Goal: Transaction & Acquisition: Purchase product/service

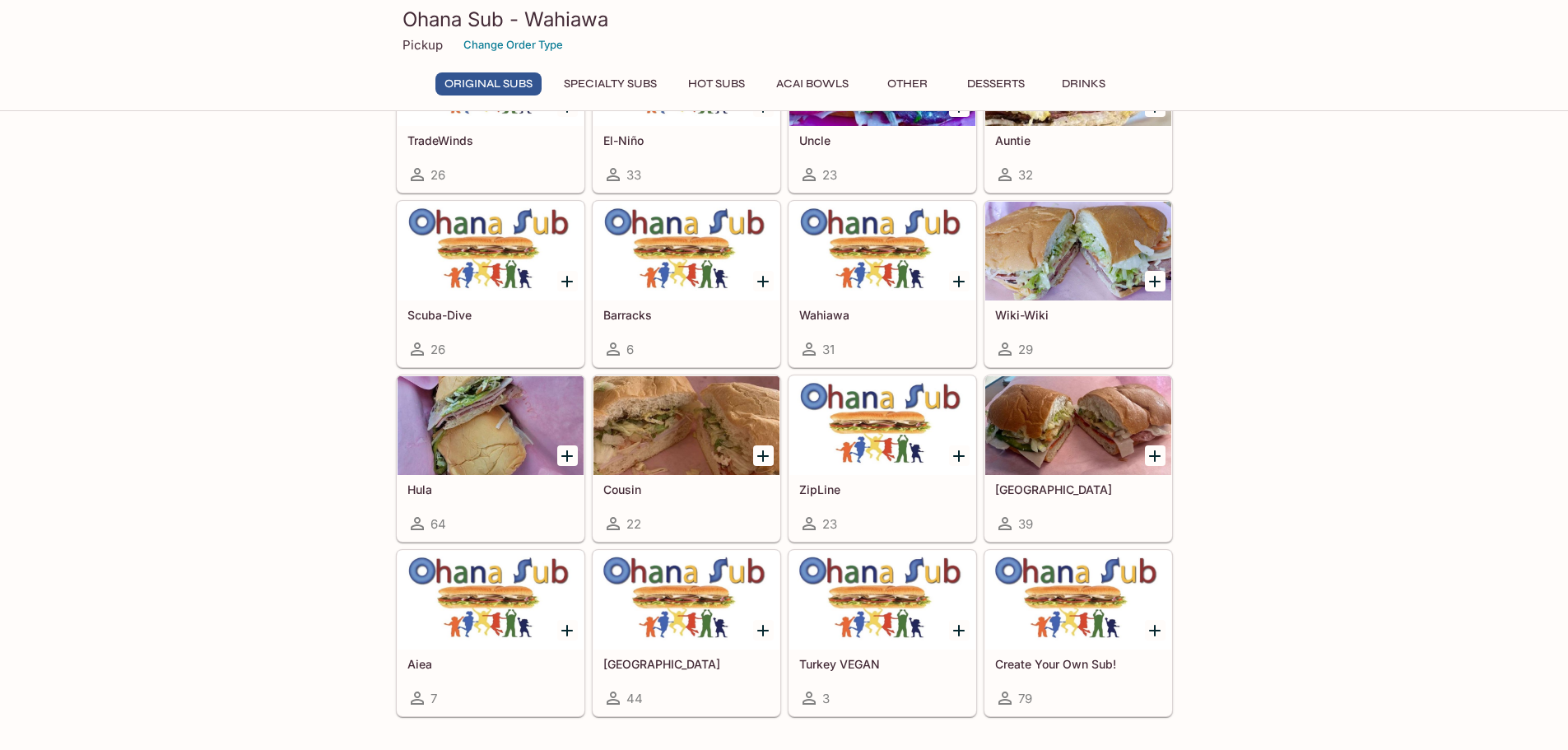
scroll to position [148, 0]
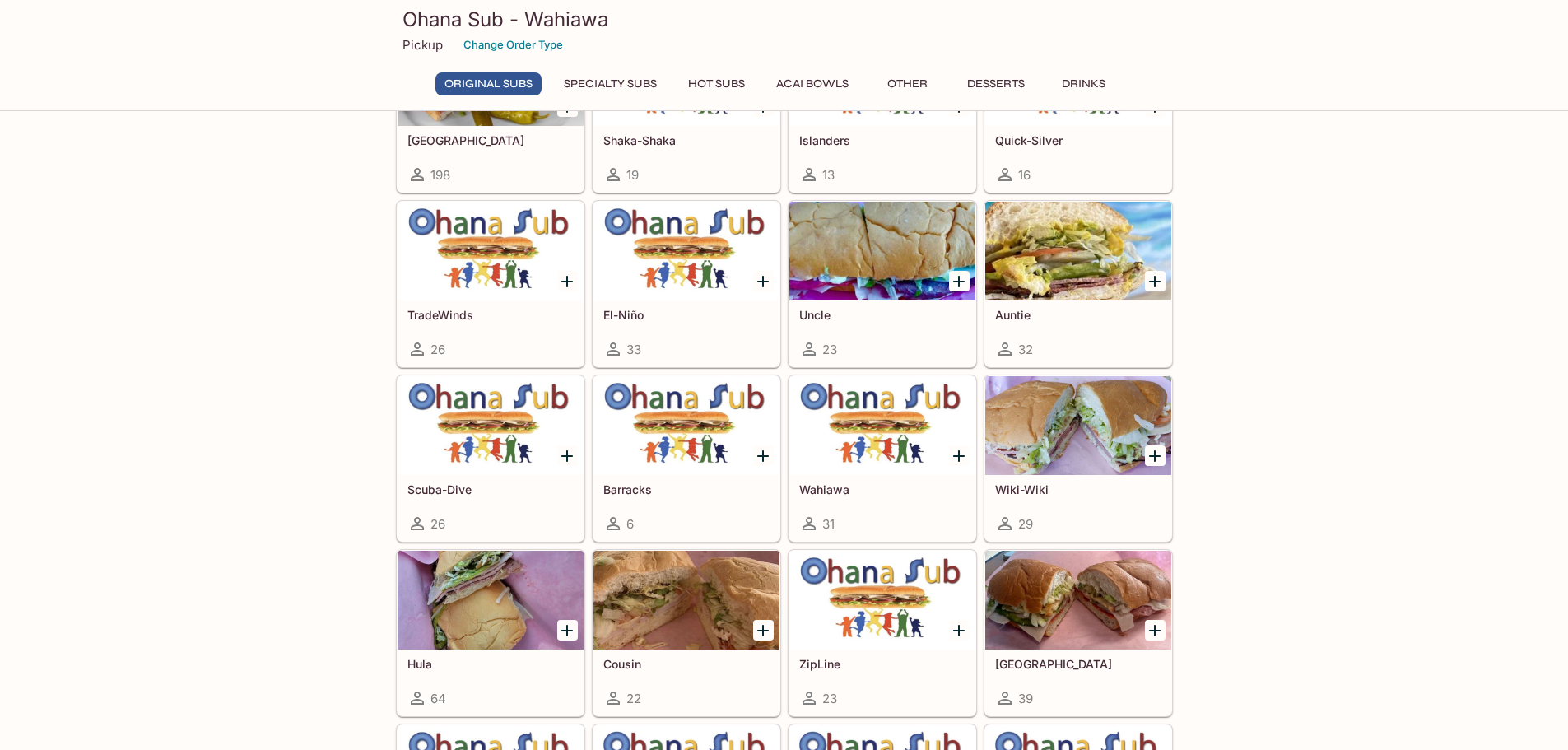
click at [485, 253] on div at bounding box center [491, 251] width 186 height 99
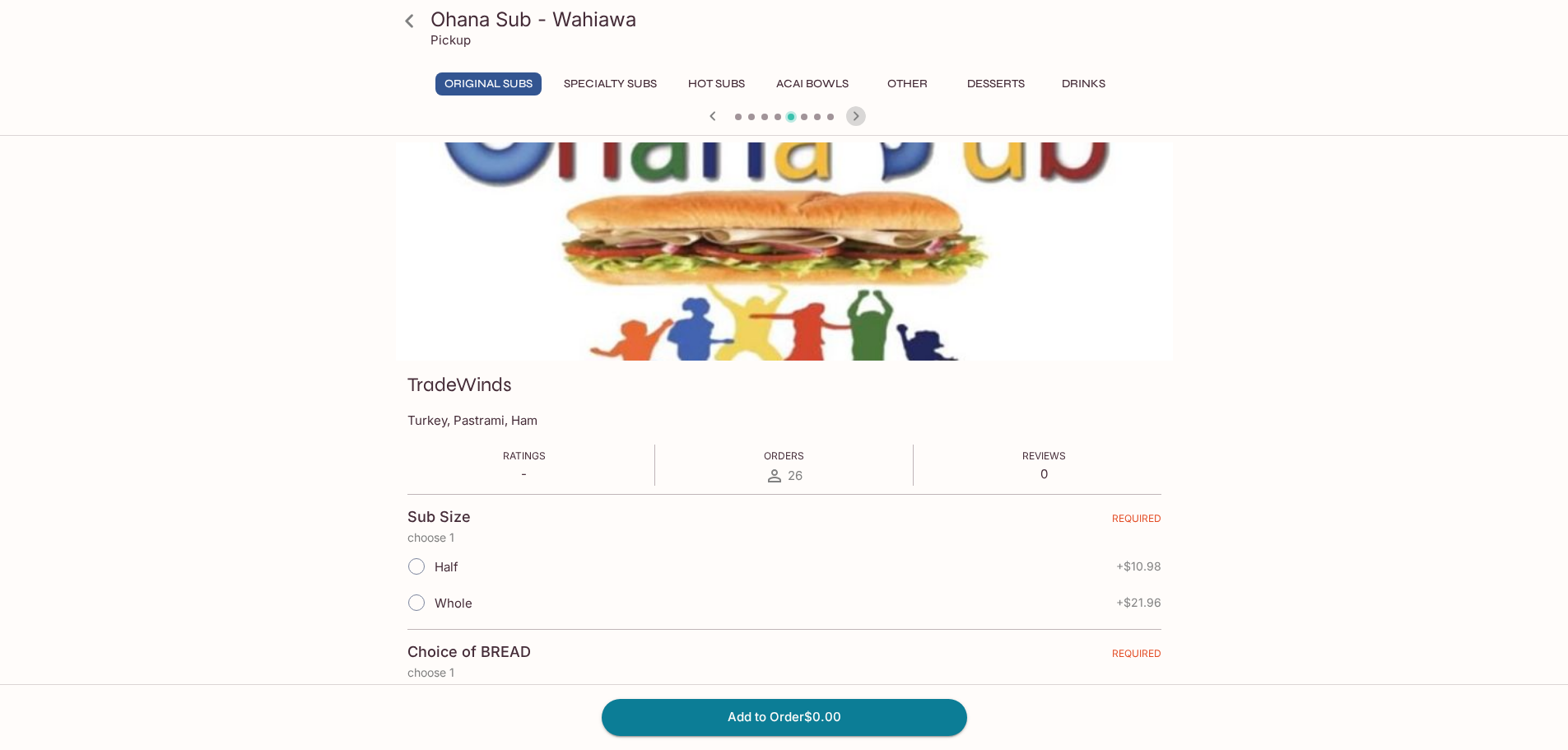
click at [856, 119] on icon "button" at bounding box center [856, 116] width 5 height 9
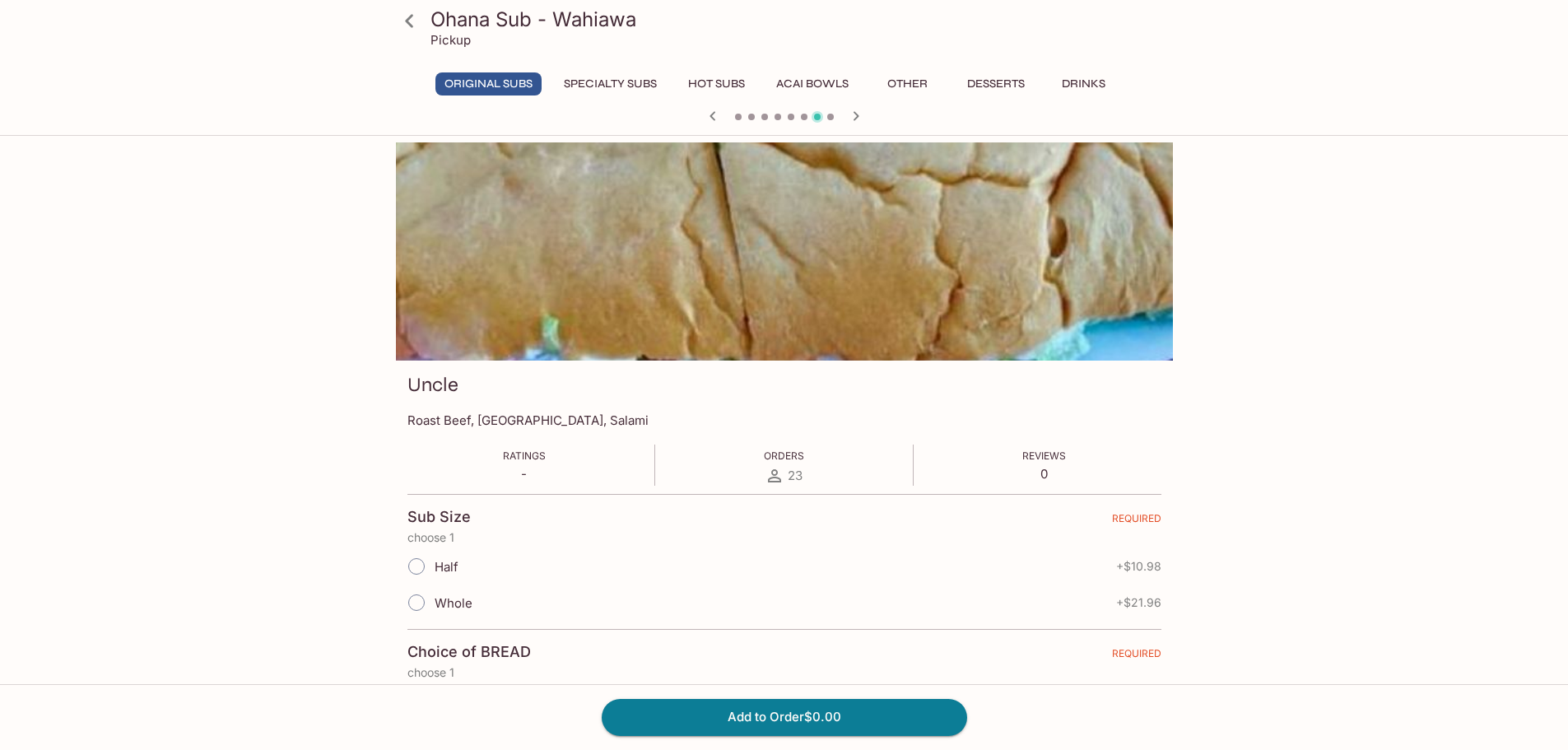
click at [857, 119] on icon "button" at bounding box center [856, 116] width 20 height 20
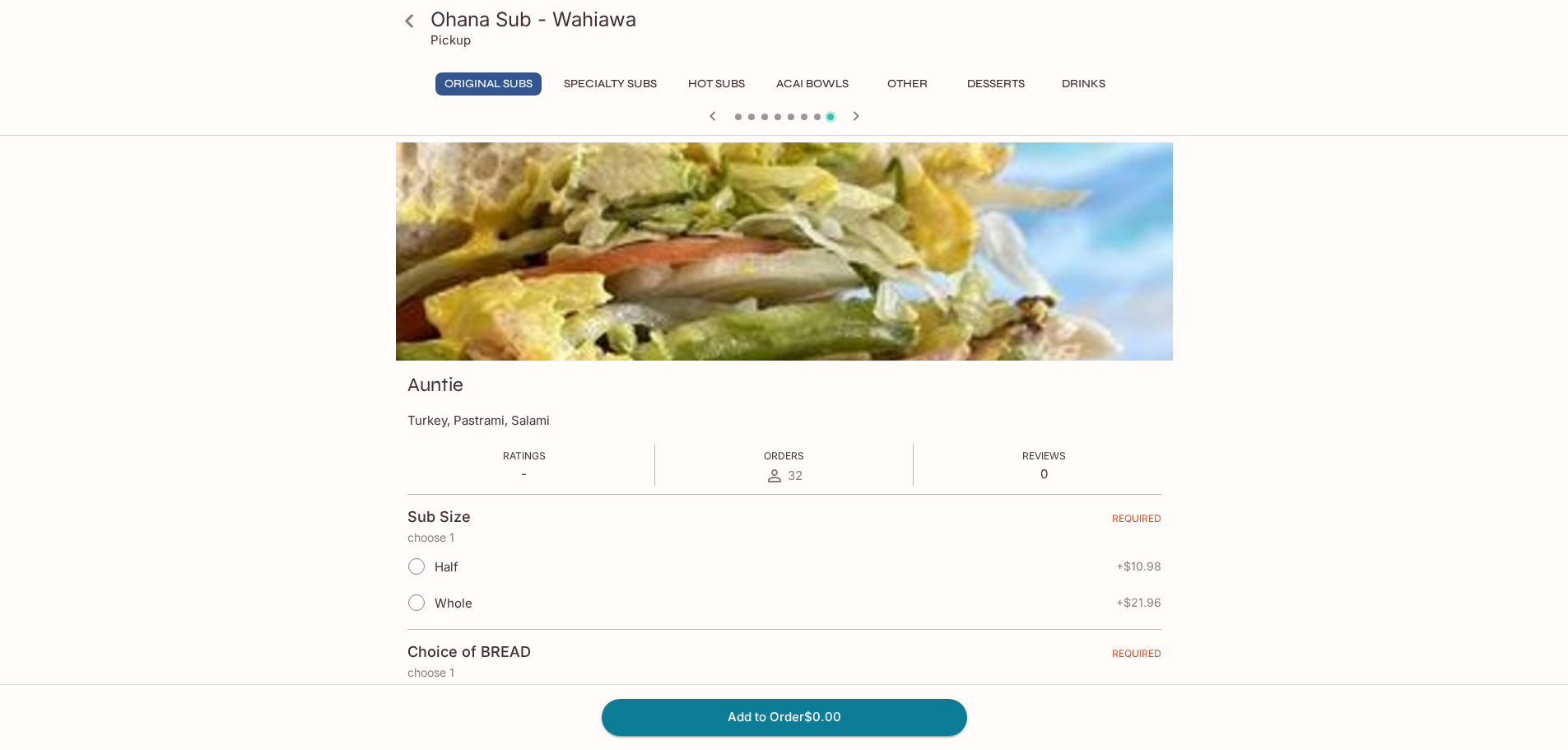
click at [857, 119] on icon "button" at bounding box center [856, 116] width 20 height 20
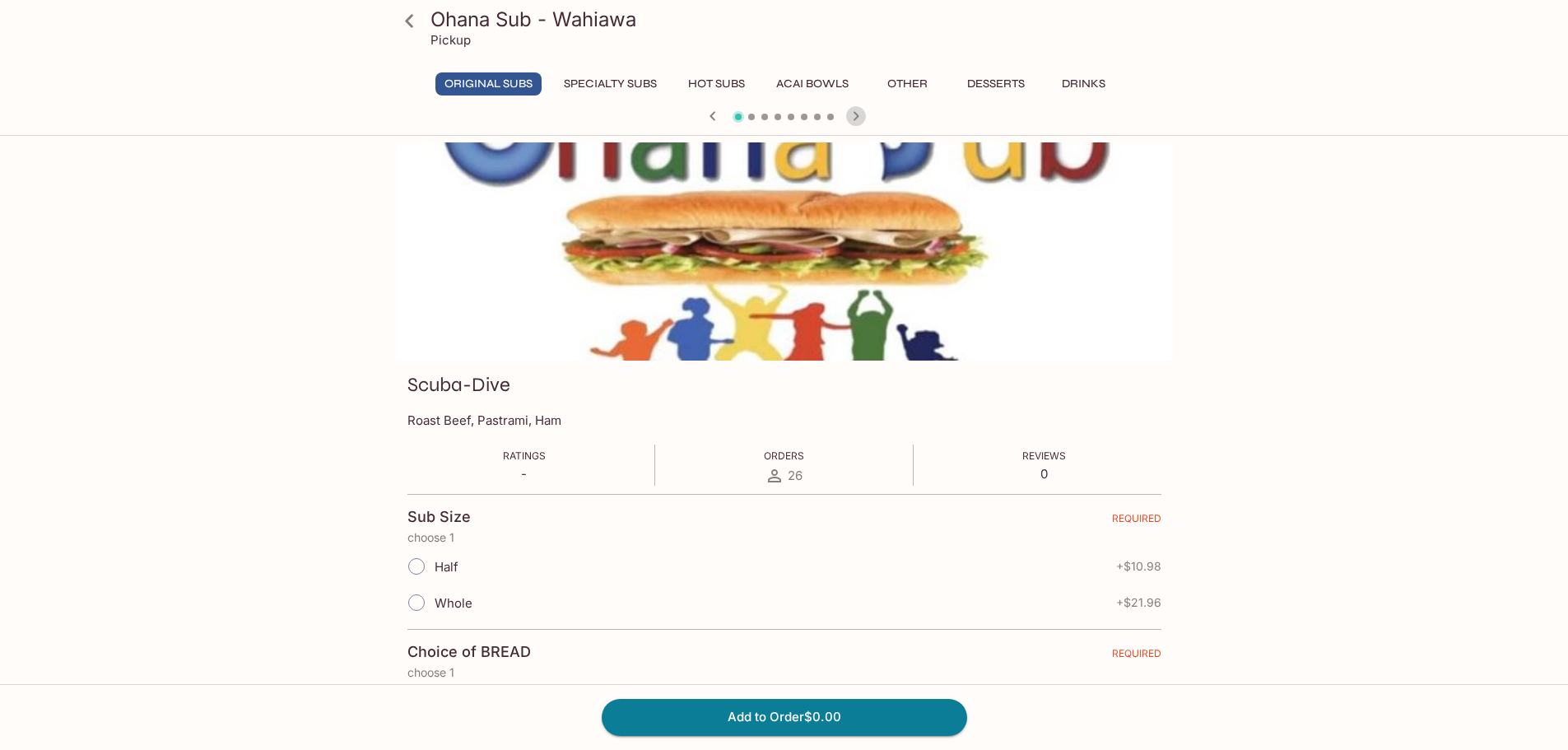
click at [857, 119] on icon "button" at bounding box center [856, 116] width 20 height 20
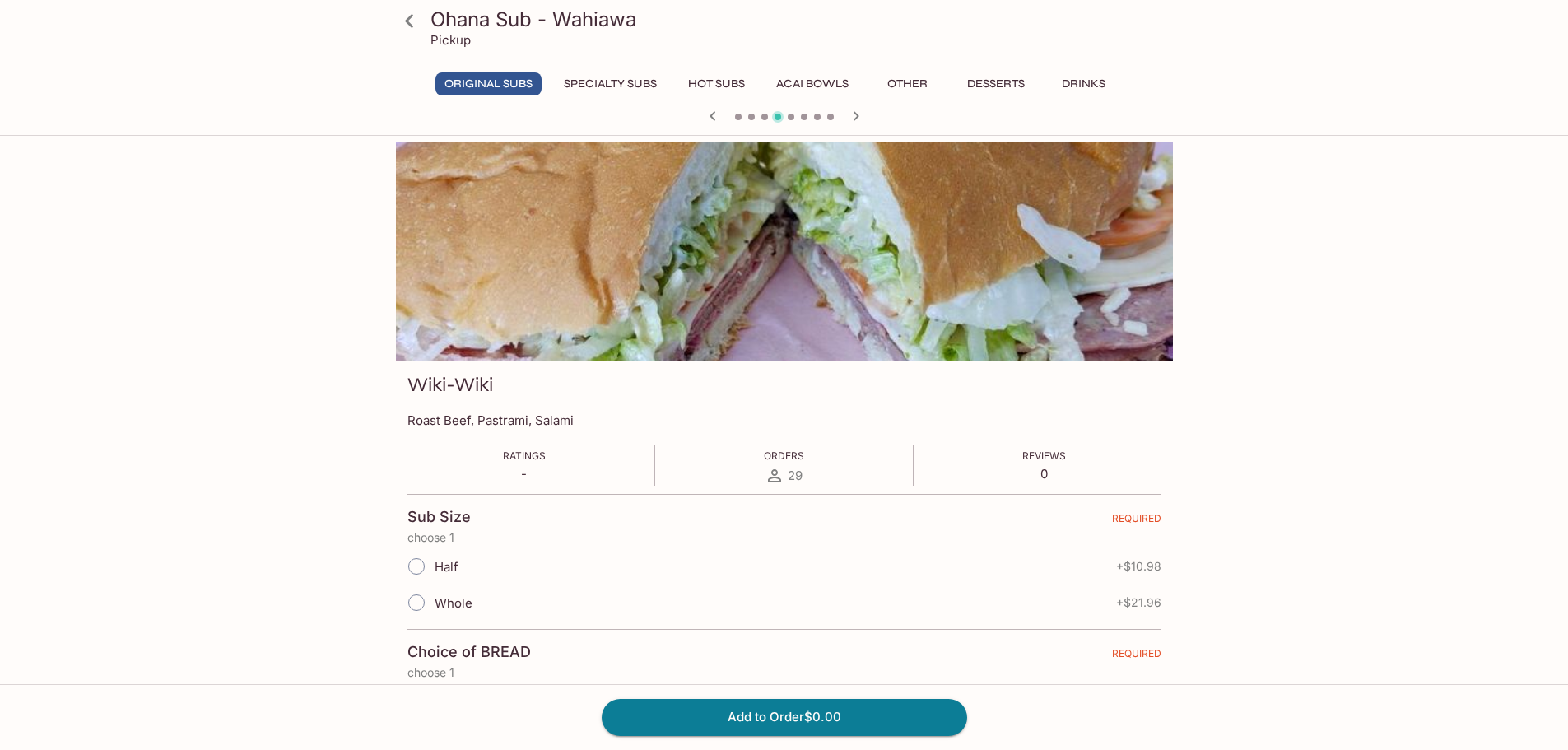
click at [857, 119] on icon "button" at bounding box center [856, 116] width 20 height 20
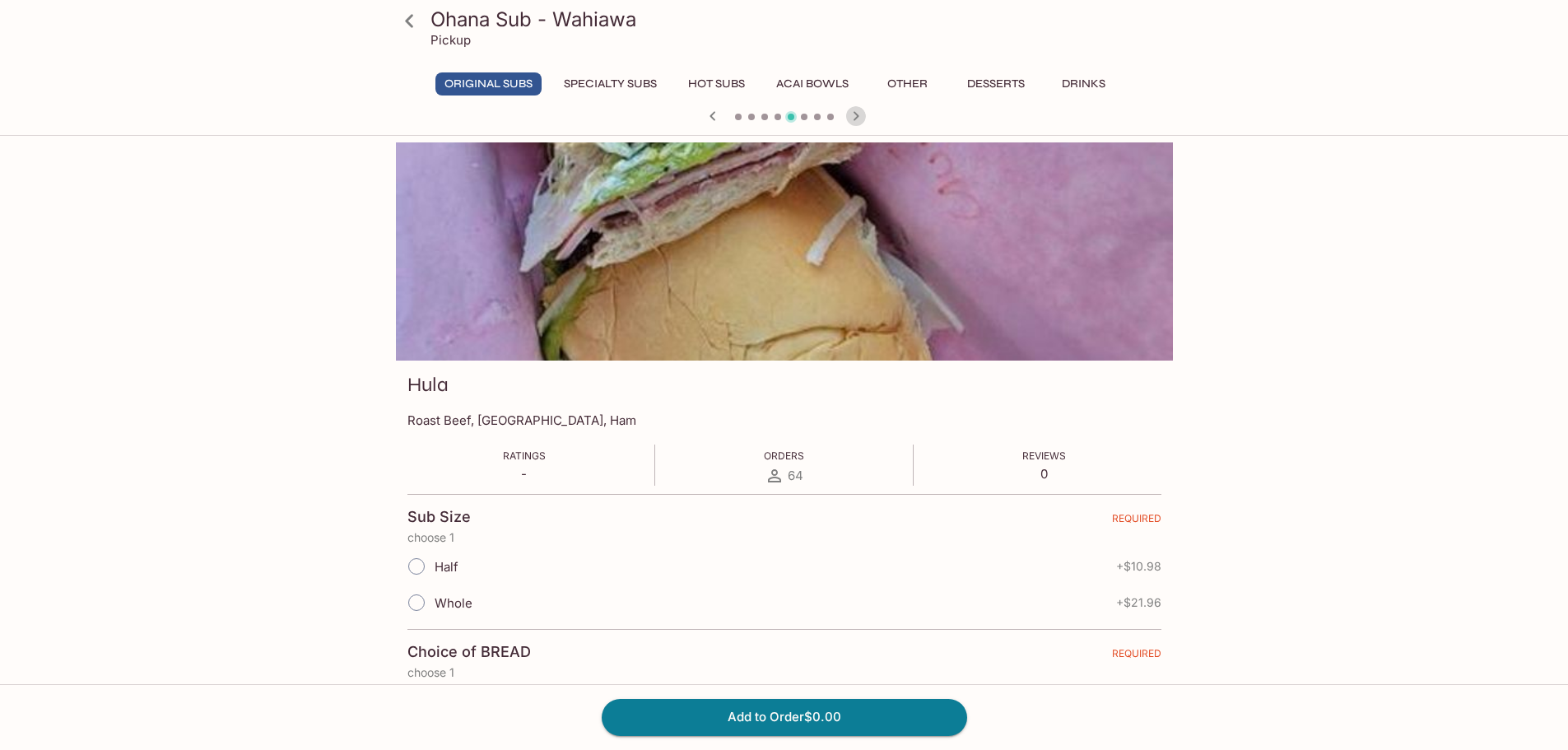
click at [857, 119] on icon "button" at bounding box center [856, 116] width 20 height 20
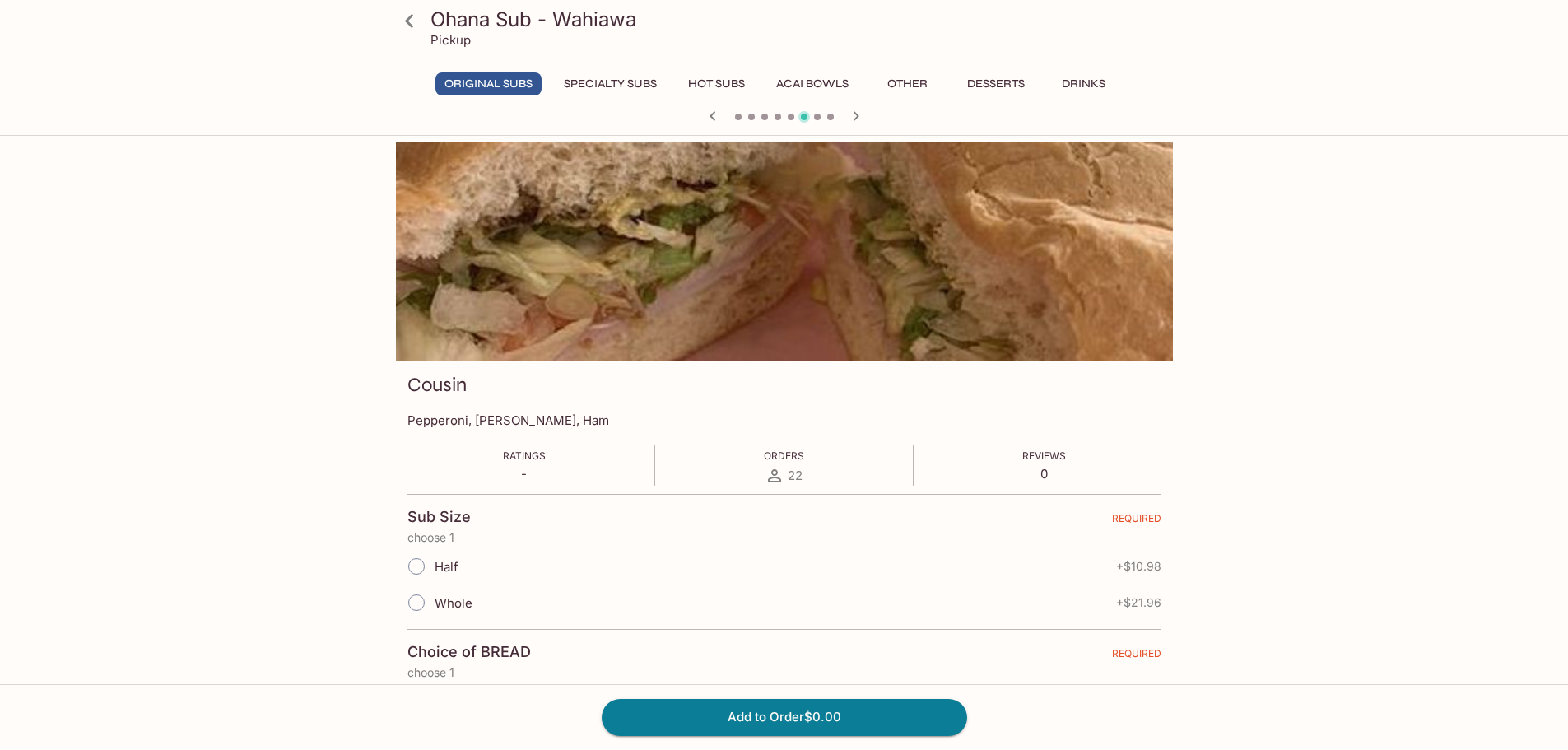
click at [857, 119] on icon "button" at bounding box center [856, 116] width 20 height 20
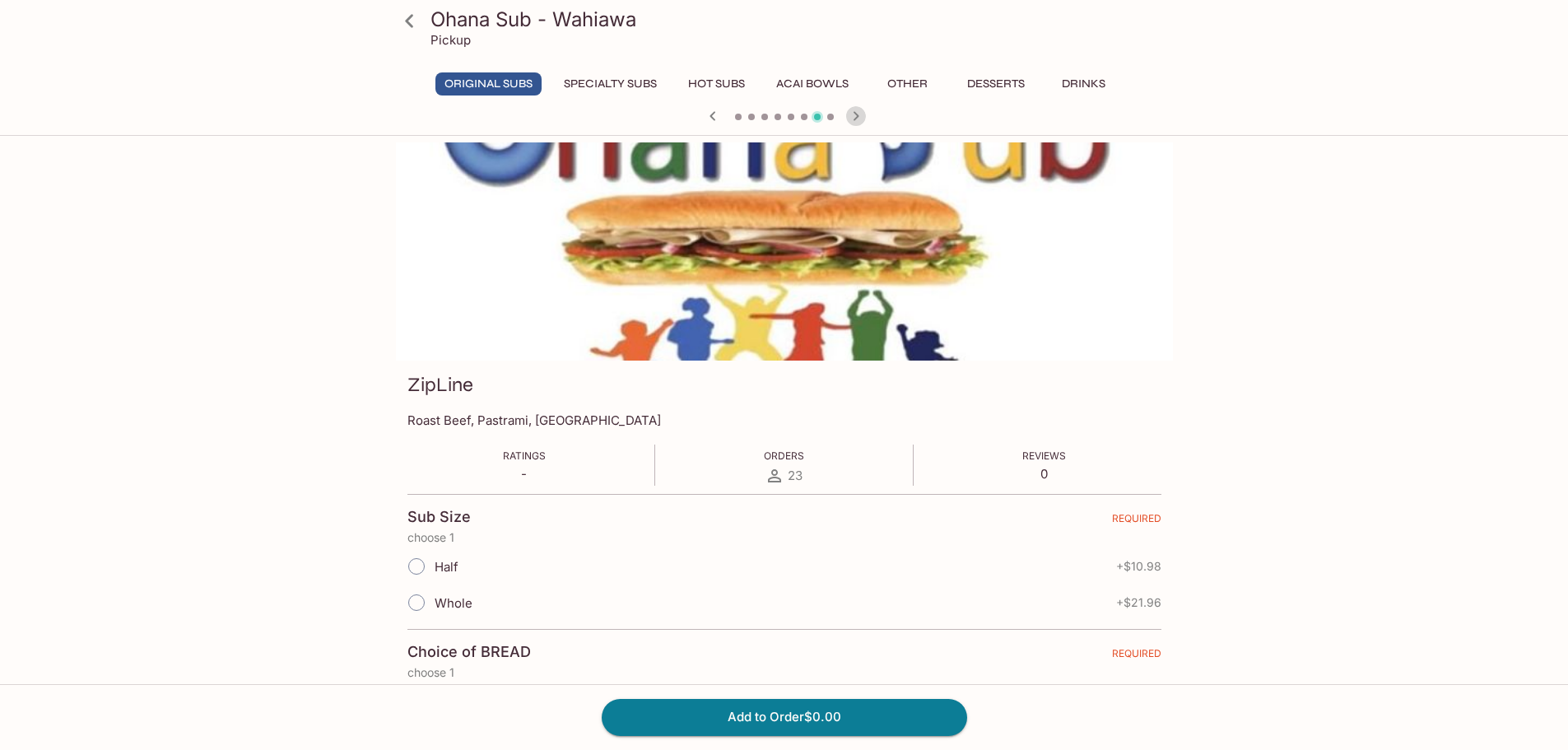
click at [857, 119] on icon "button" at bounding box center [856, 116] width 20 height 20
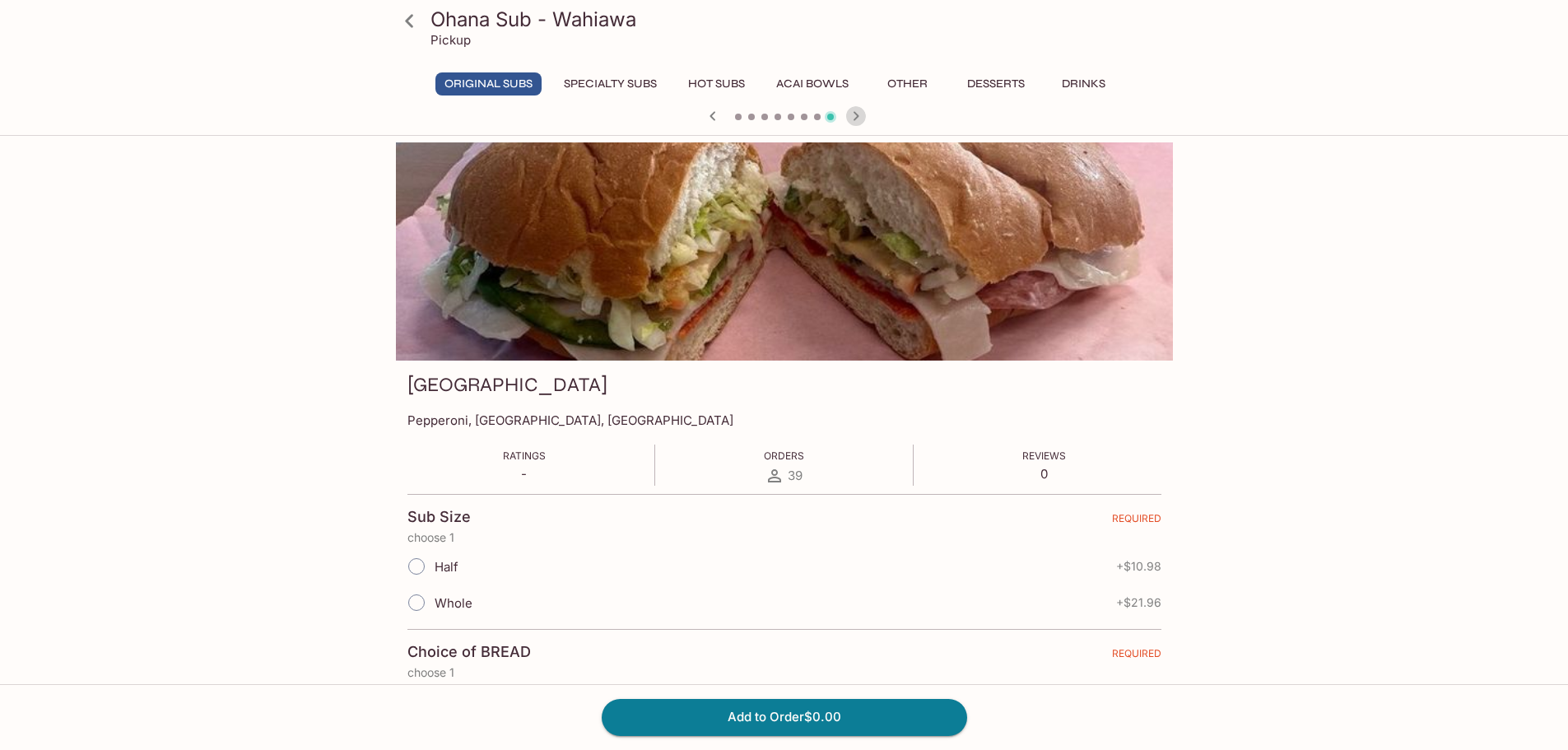
click at [857, 119] on icon "button" at bounding box center [856, 116] width 20 height 20
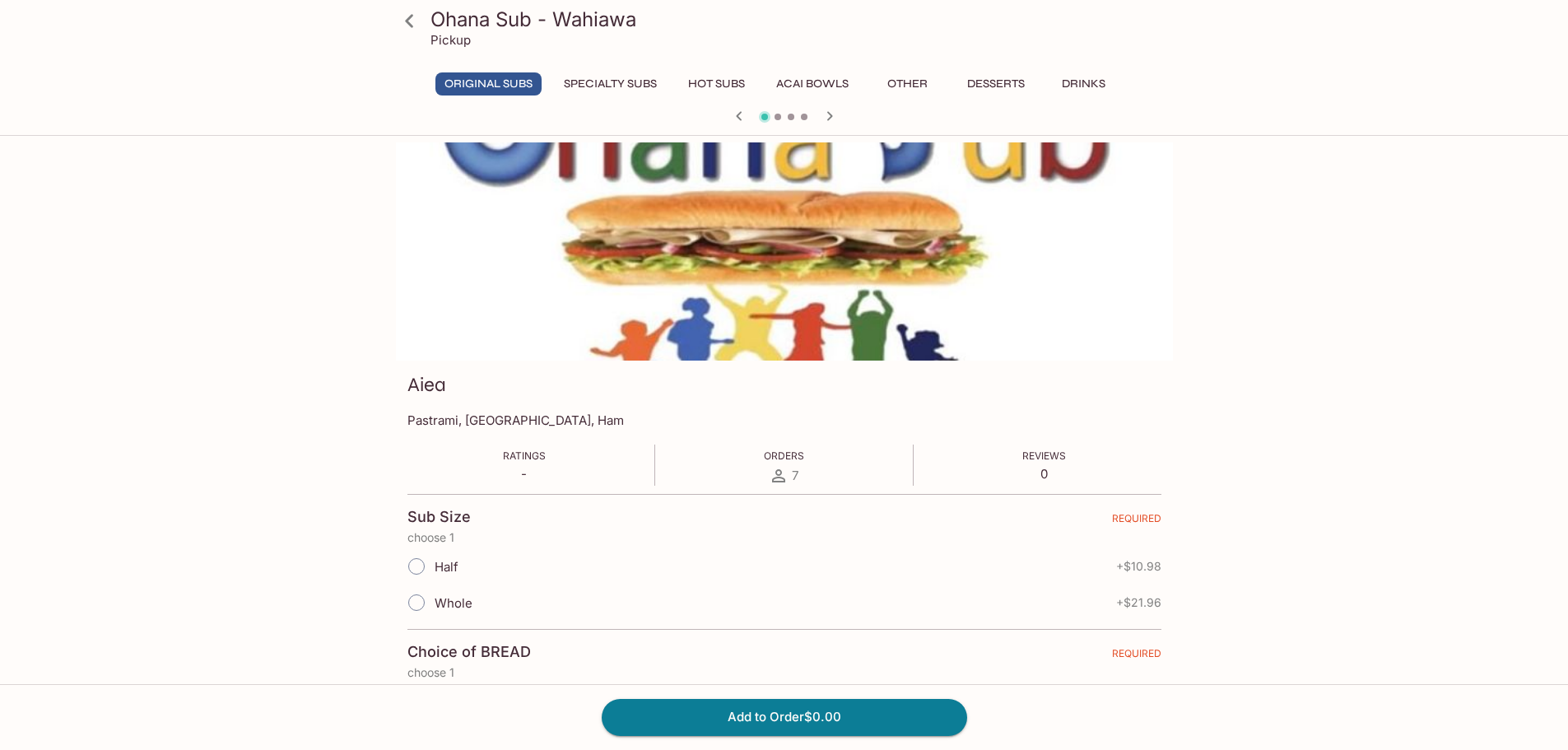
click at [857, 119] on div at bounding box center [784, 117] width 790 height 24
click at [832, 118] on icon "button" at bounding box center [830, 116] width 20 height 20
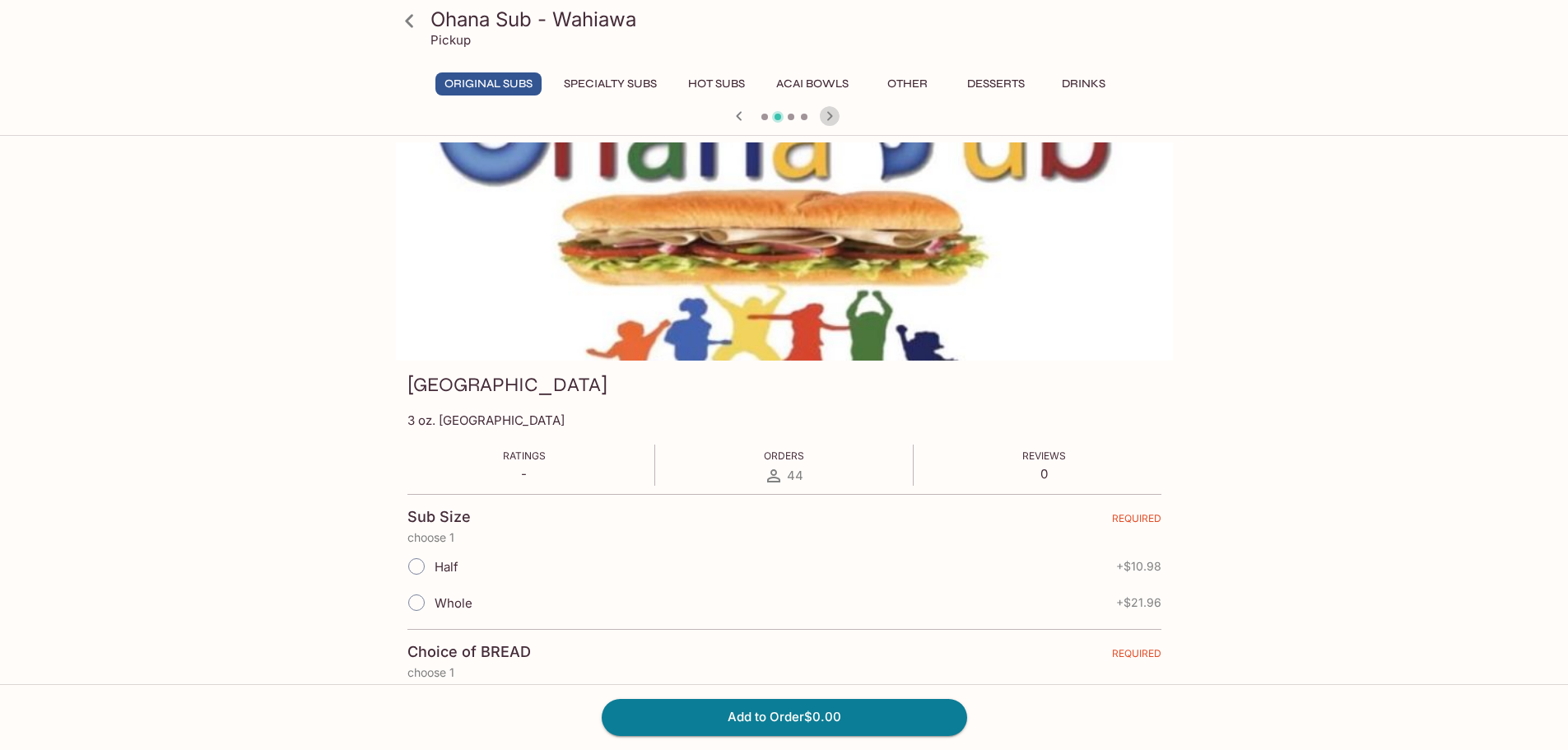
click at [832, 118] on icon "button" at bounding box center [830, 116] width 20 height 20
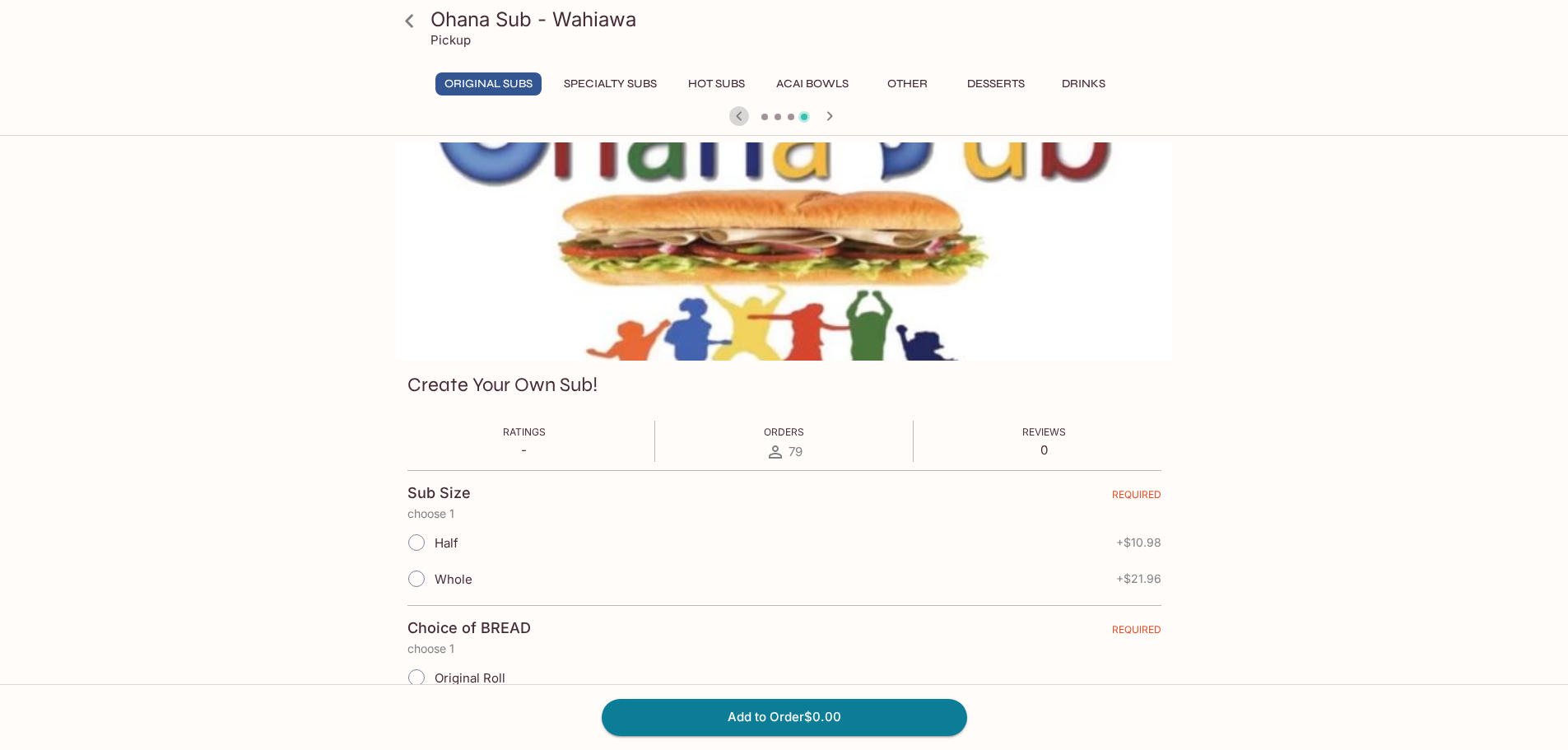
click at [739, 116] on icon "button" at bounding box center [740, 116] width 20 height 20
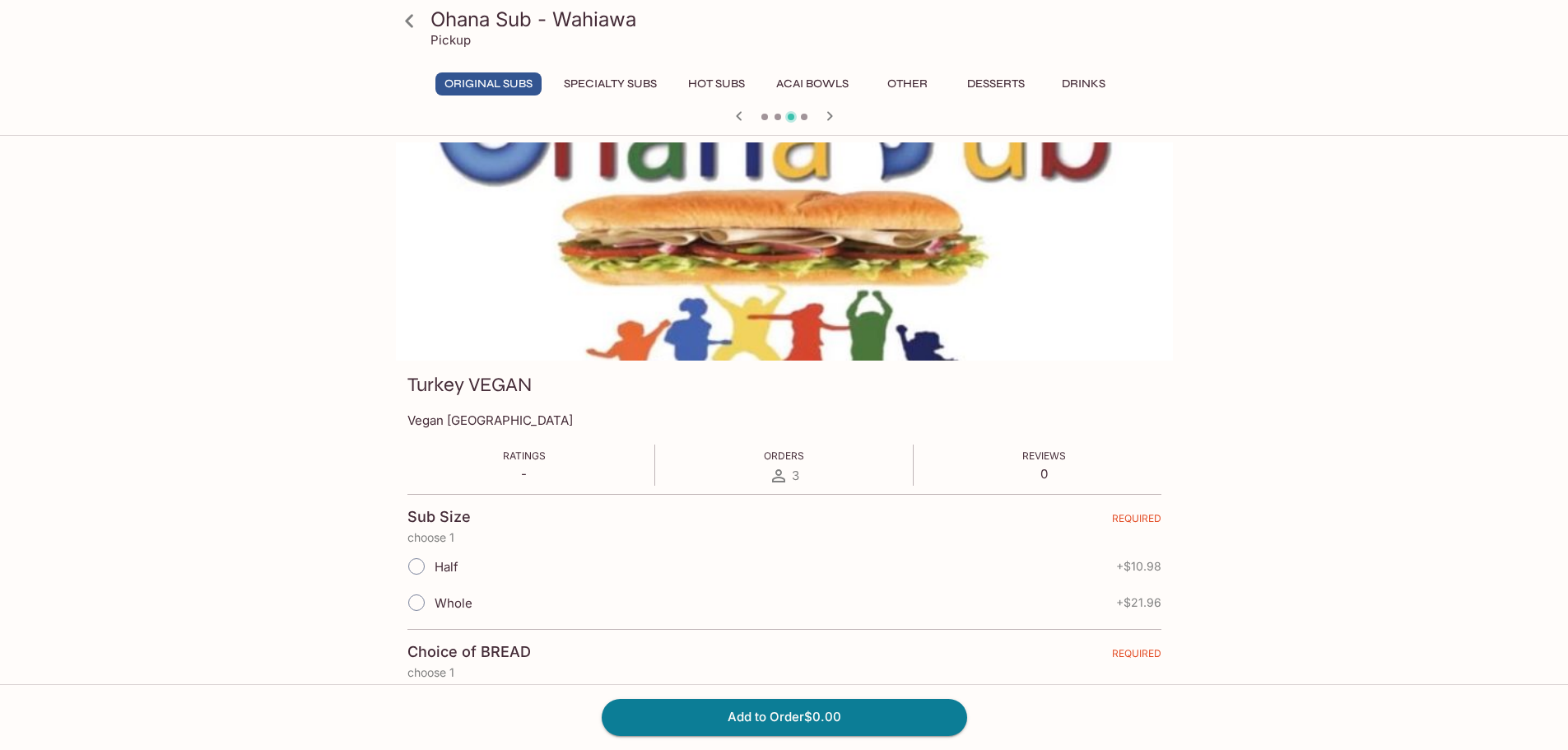
click at [832, 115] on icon "button" at bounding box center [830, 116] width 20 height 20
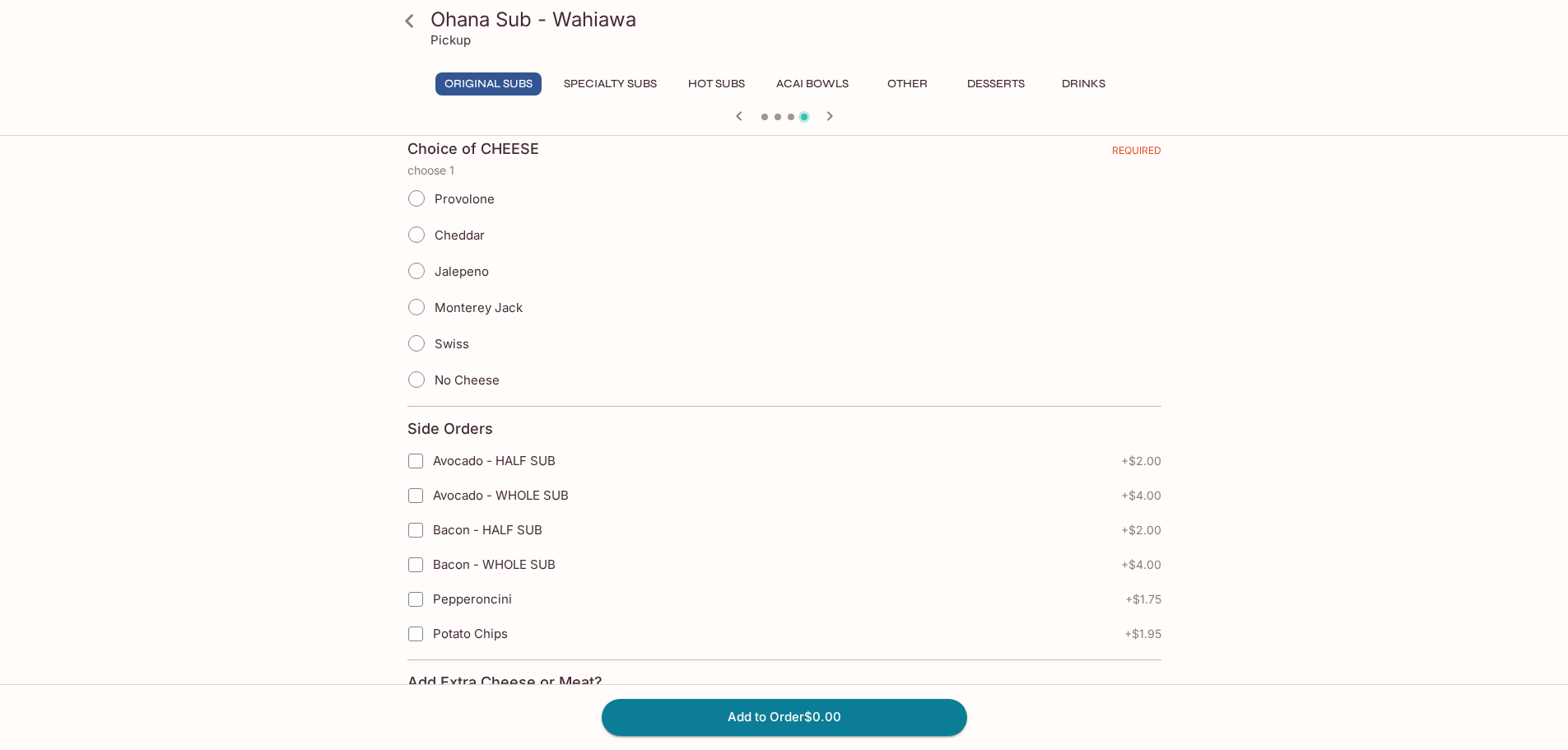
scroll to position [1730, 0]
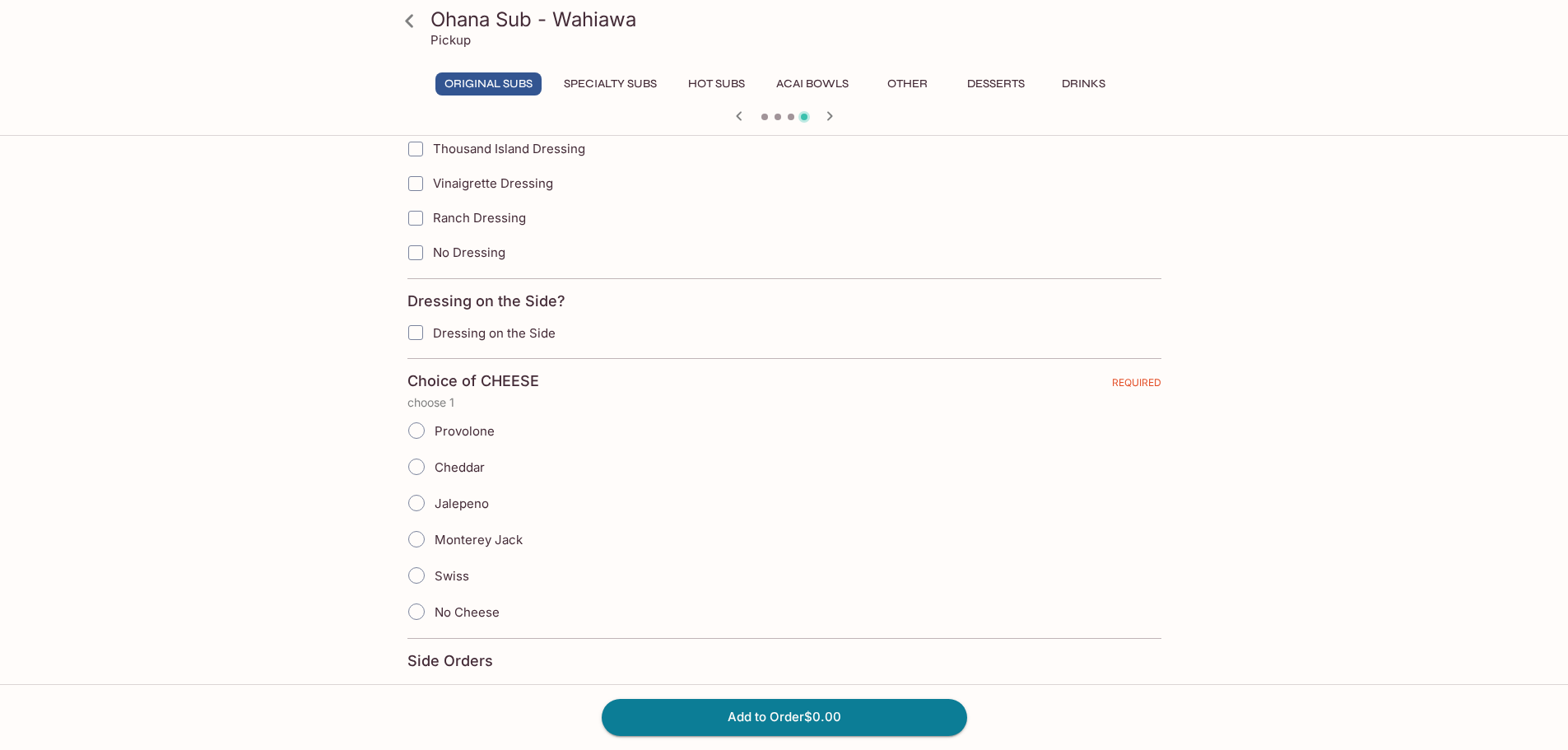
click at [824, 118] on icon "button" at bounding box center [830, 116] width 20 height 20
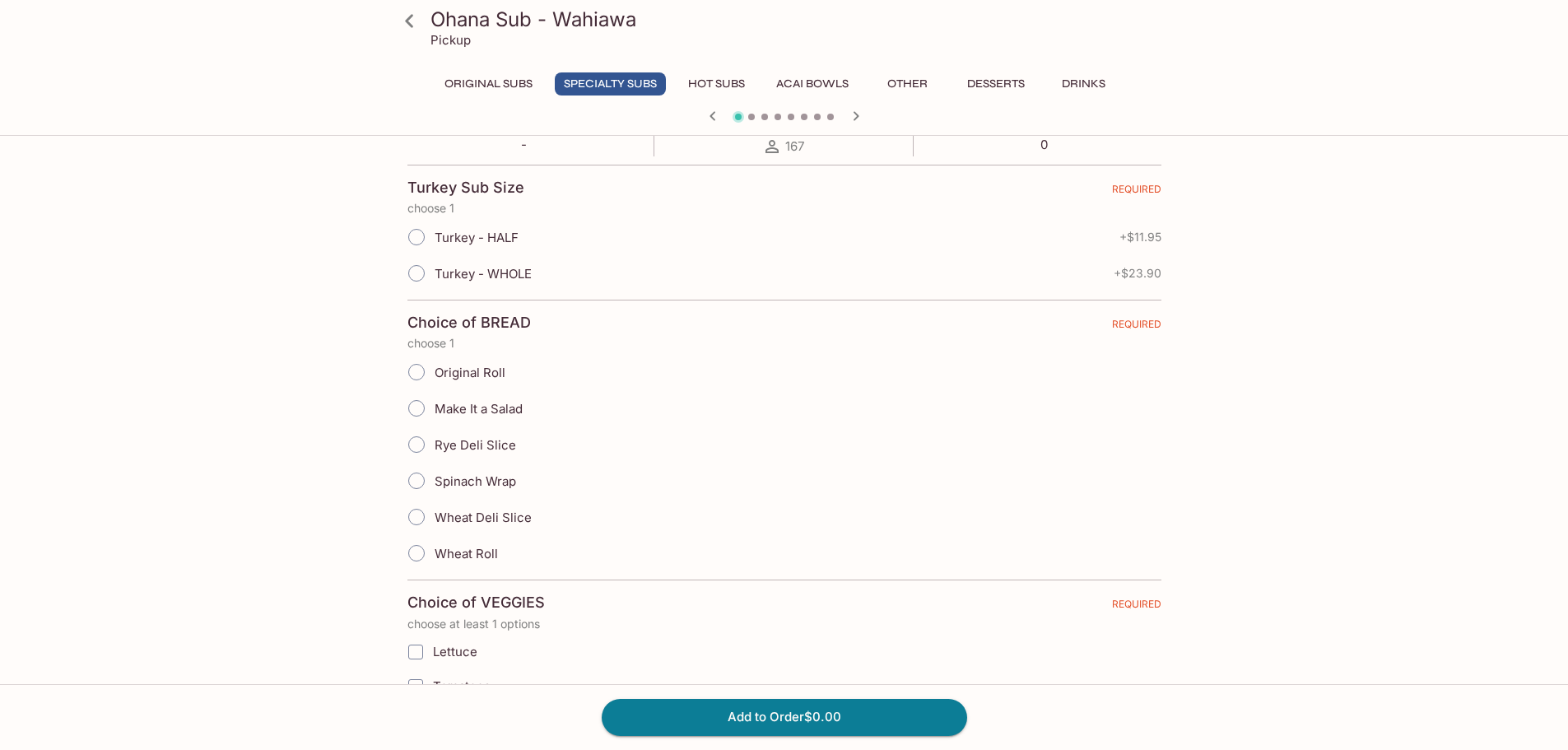
scroll to position [0, 0]
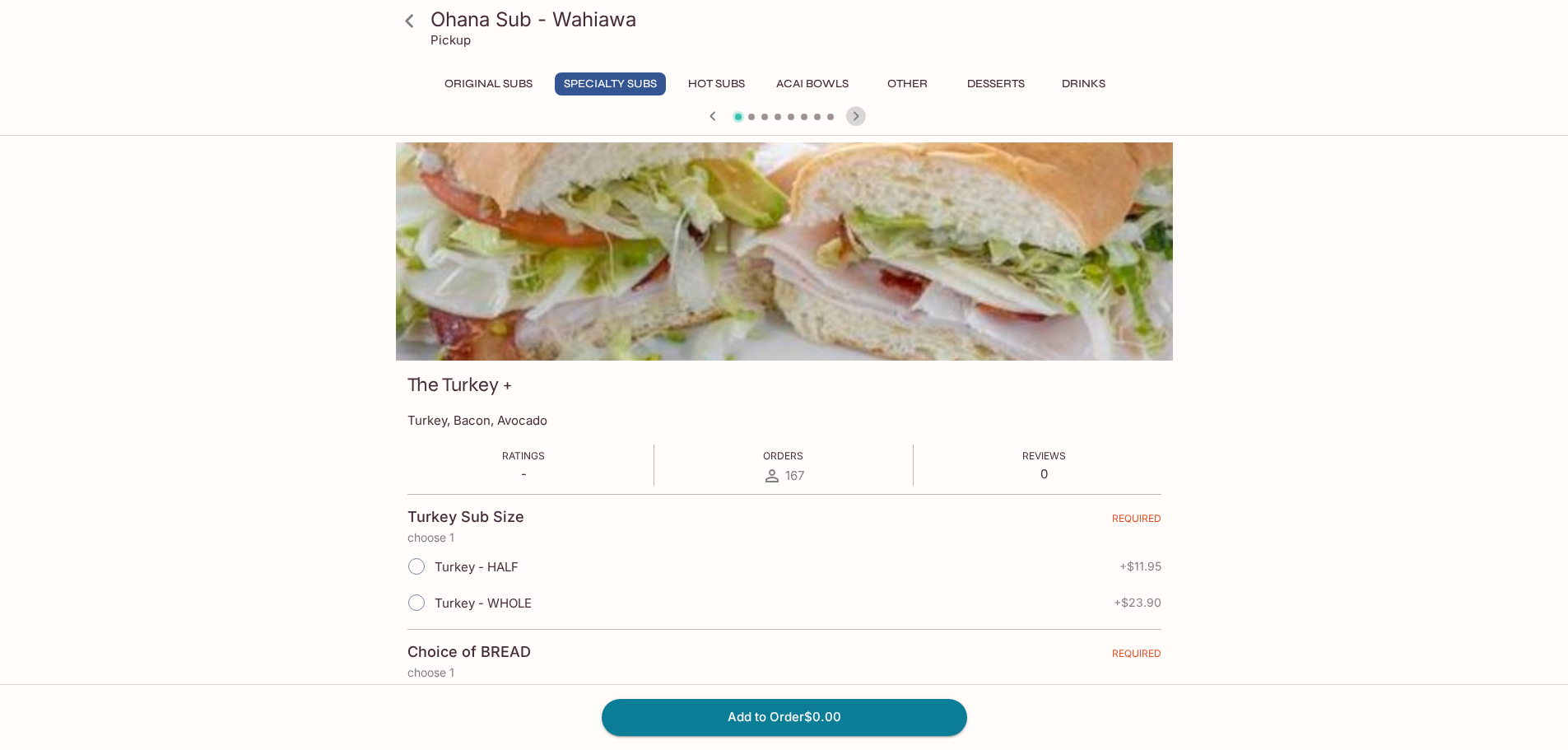
click at [854, 116] on icon "button" at bounding box center [856, 116] width 20 height 20
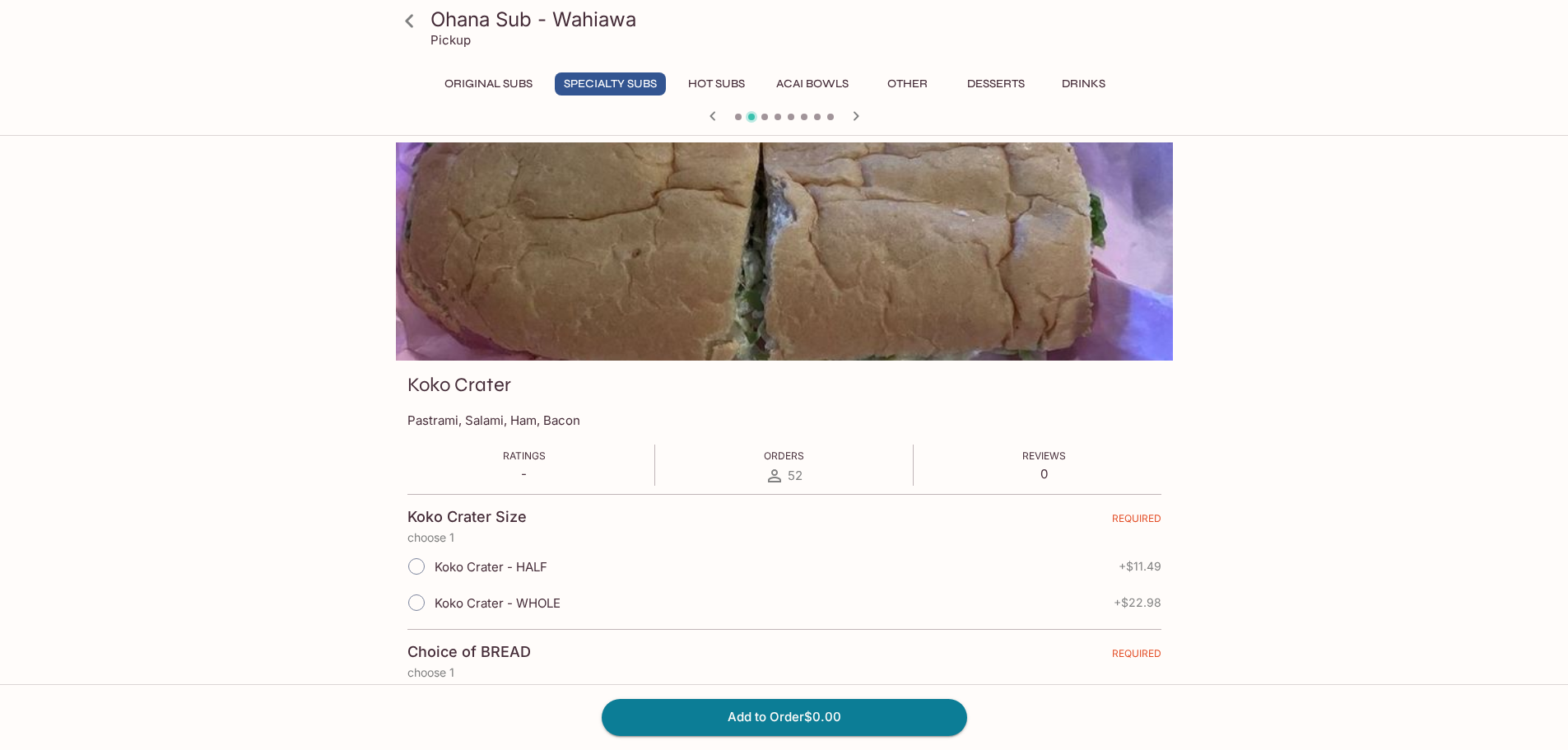
click at [854, 116] on icon "button" at bounding box center [856, 116] width 20 height 20
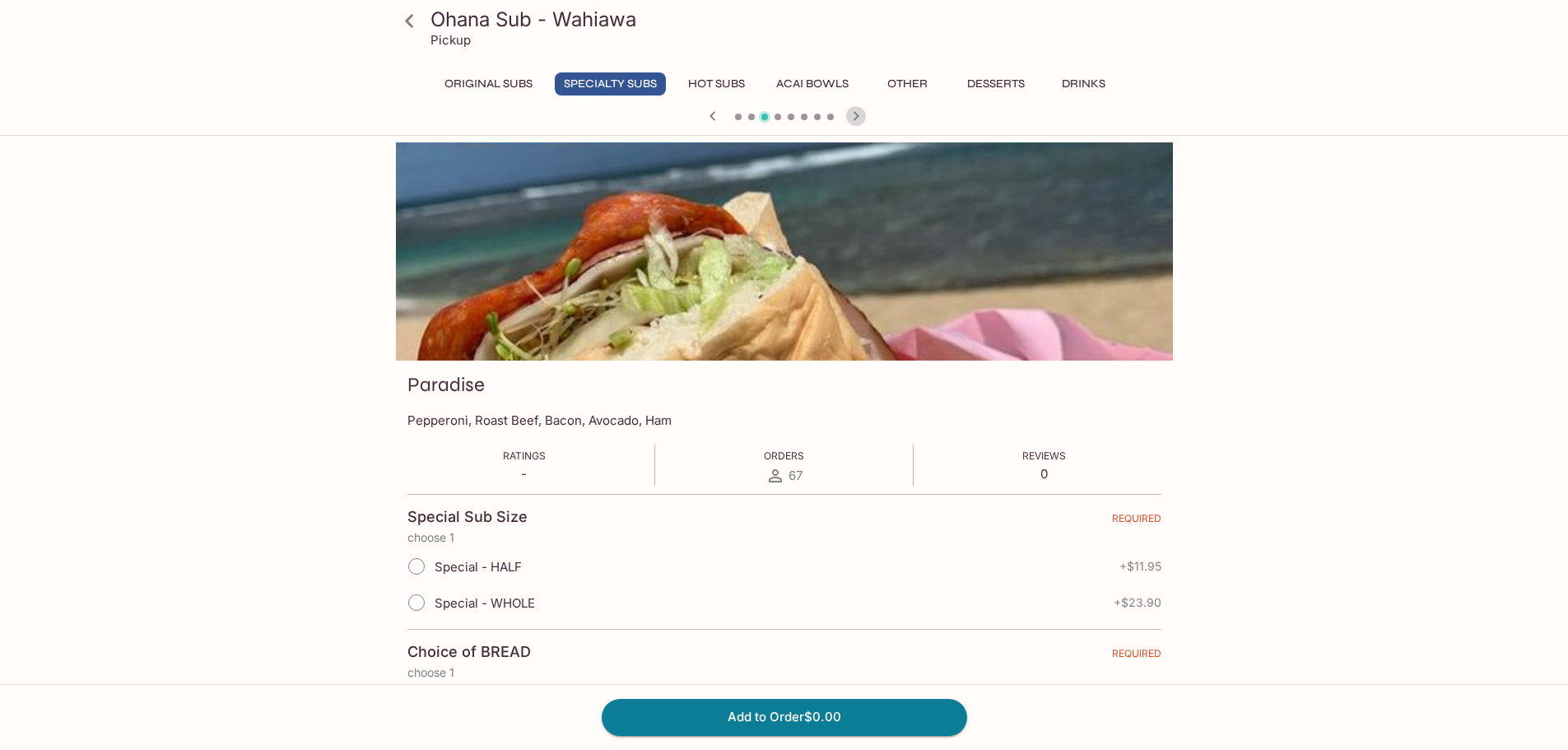
click at [854, 116] on icon "button" at bounding box center [856, 116] width 20 height 20
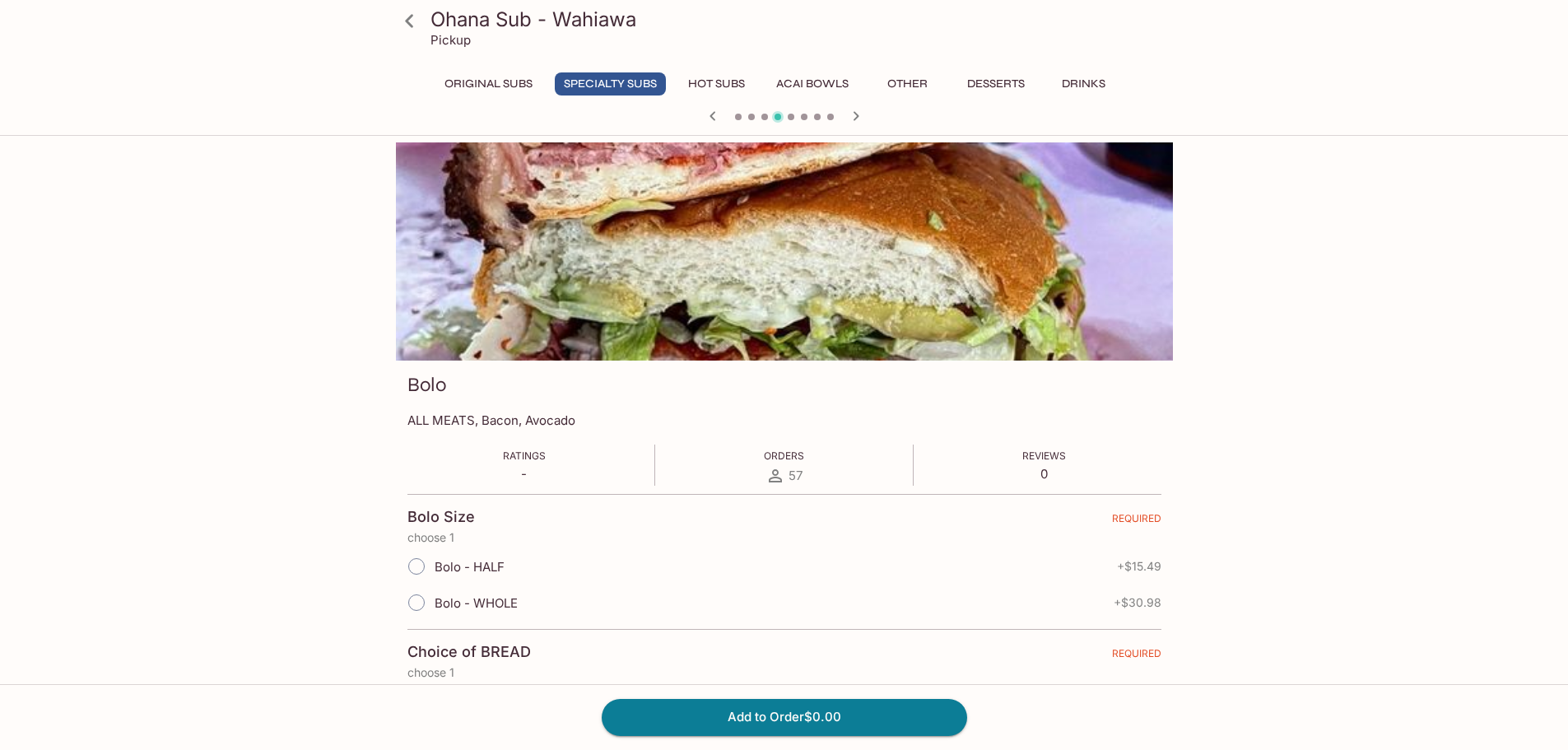
click at [854, 116] on icon "button" at bounding box center [856, 116] width 20 height 20
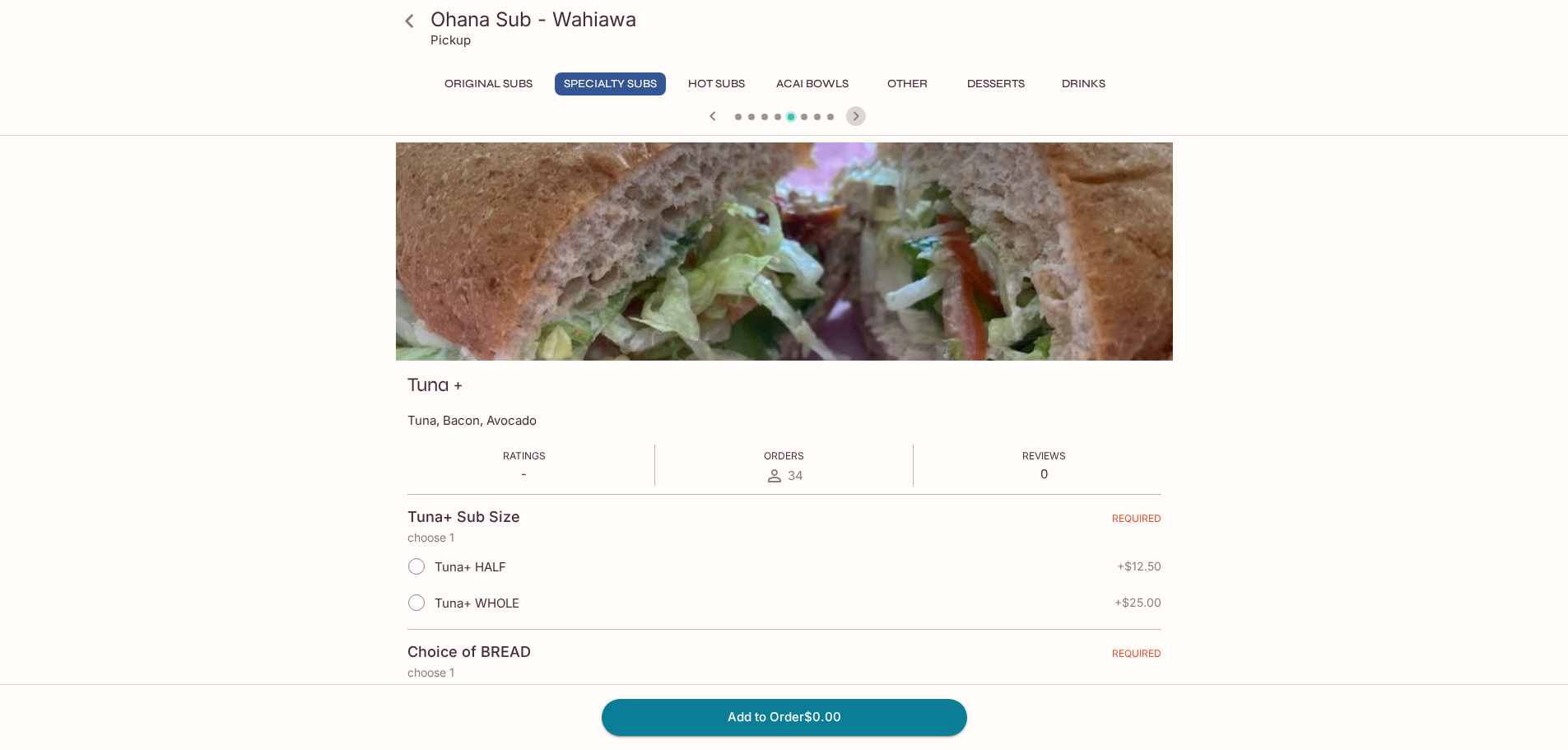
click at [854, 116] on icon "button" at bounding box center [856, 116] width 20 height 20
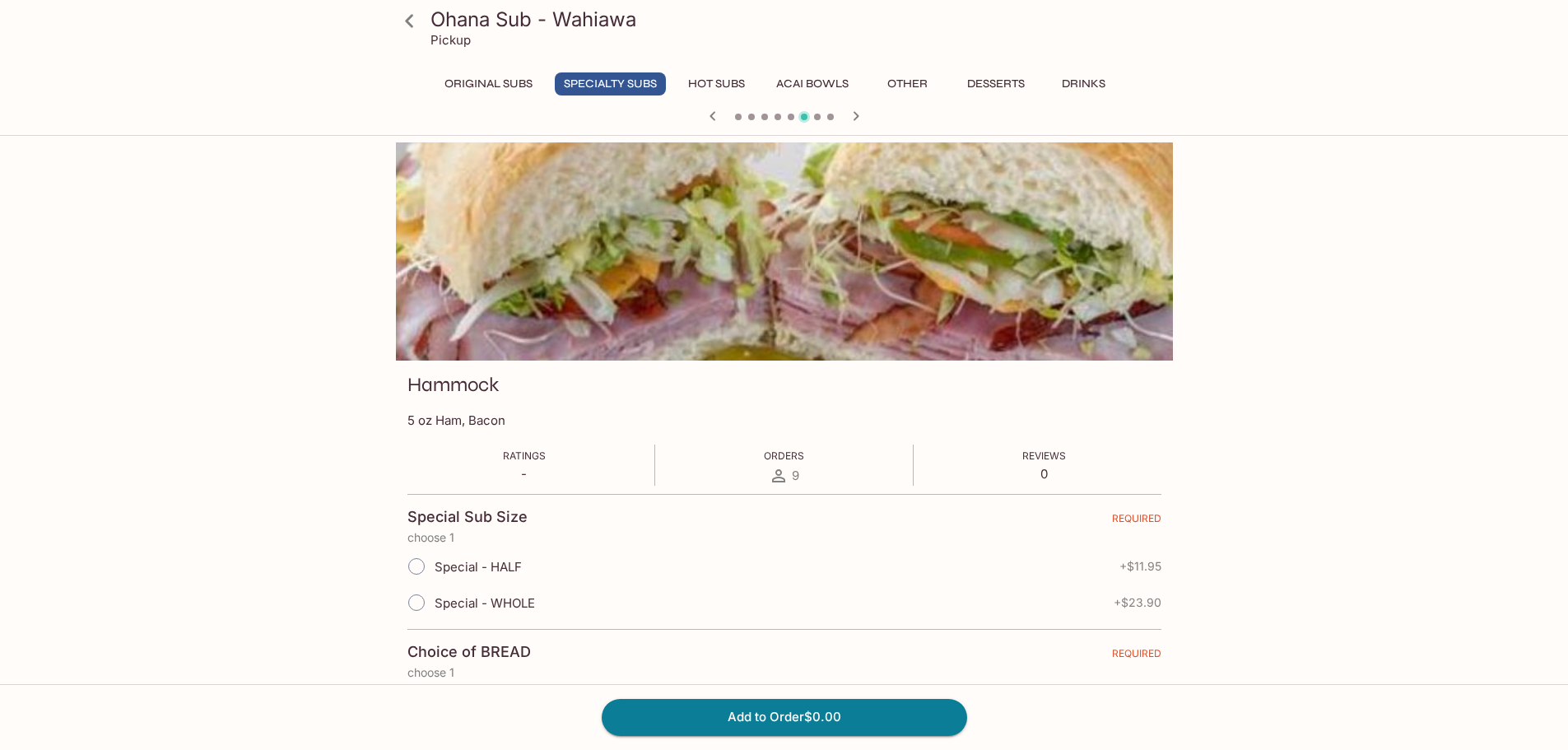
click at [854, 116] on icon "button" at bounding box center [856, 116] width 20 height 20
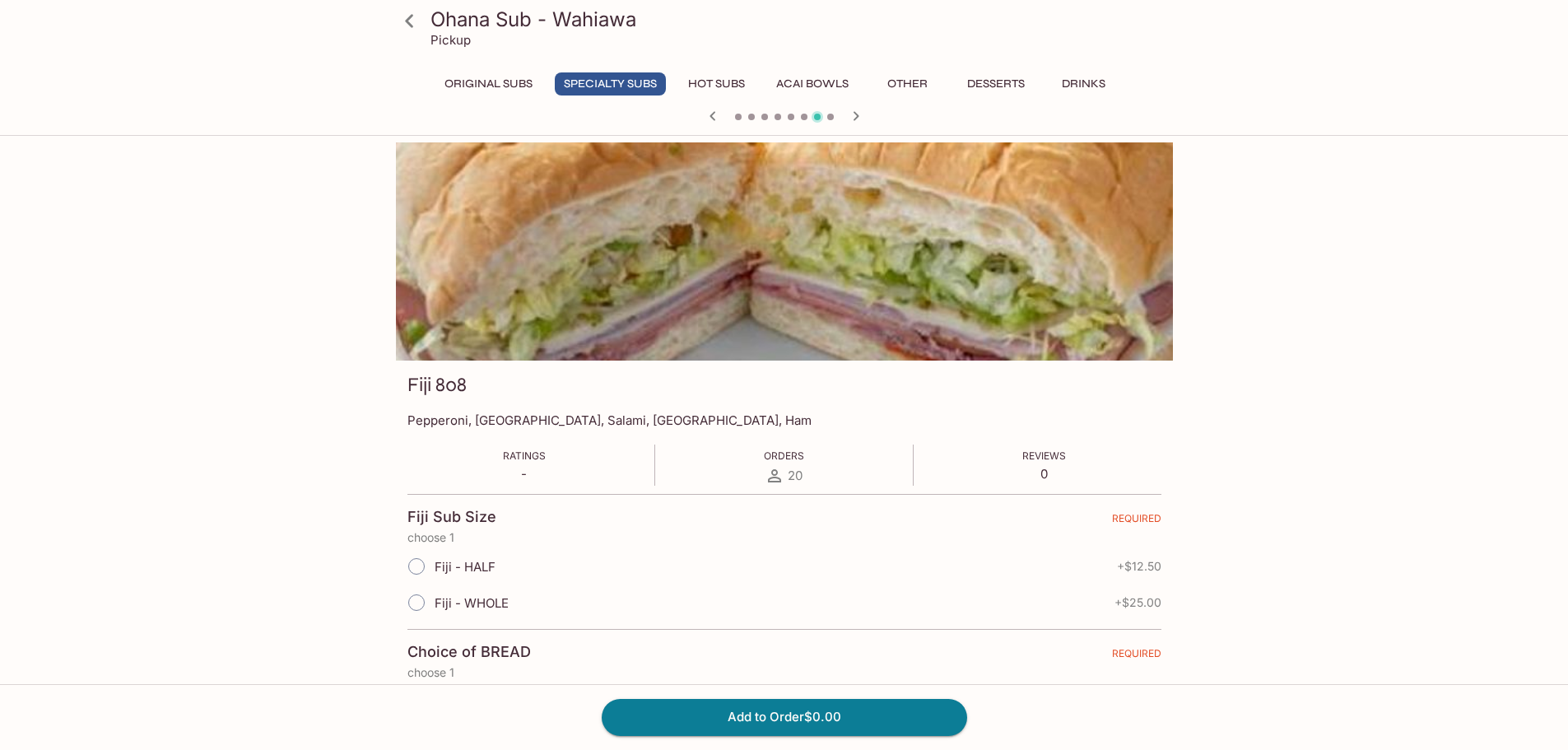
click at [718, 118] on icon "button" at bounding box center [713, 116] width 20 height 20
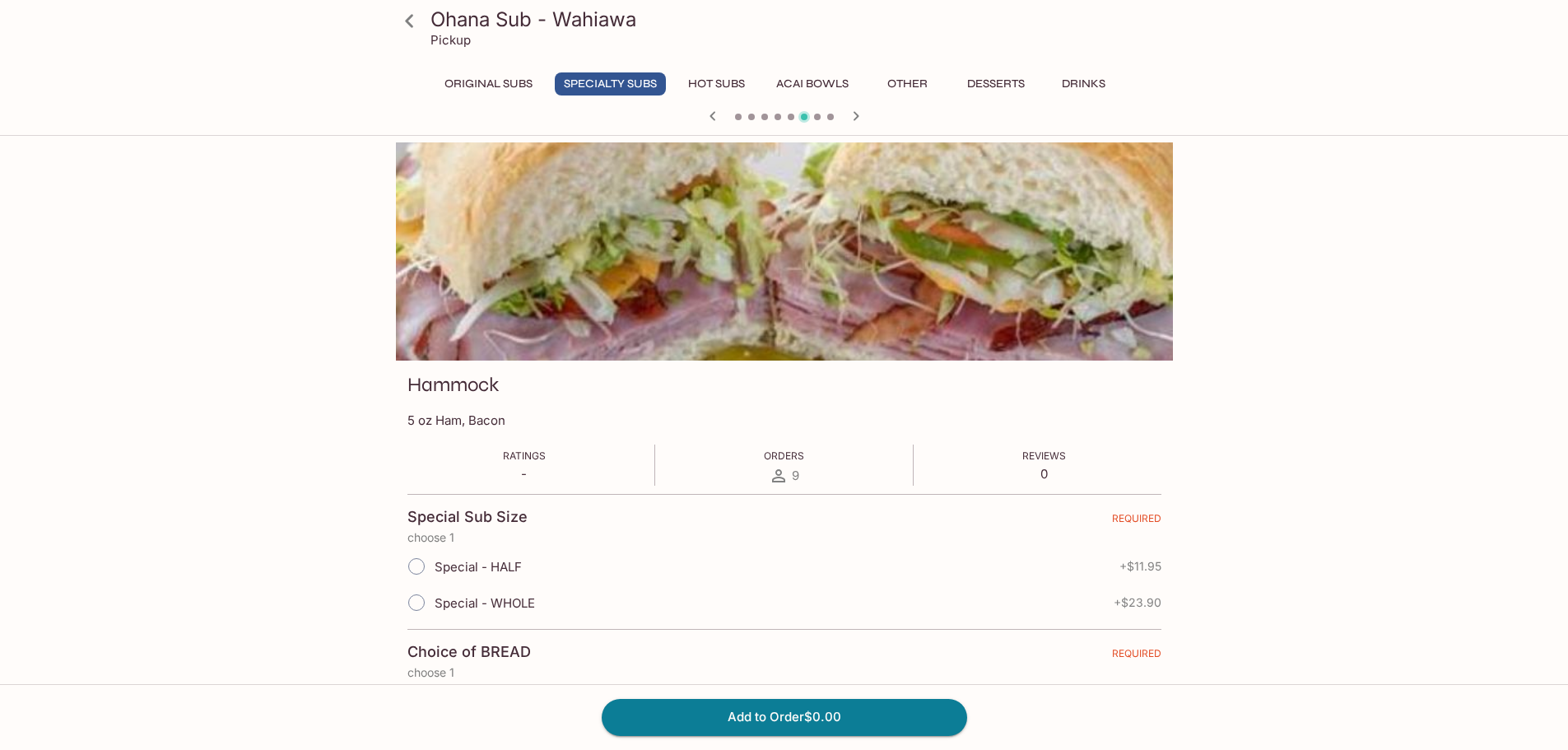
click at [849, 117] on icon "button" at bounding box center [856, 116] width 20 height 20
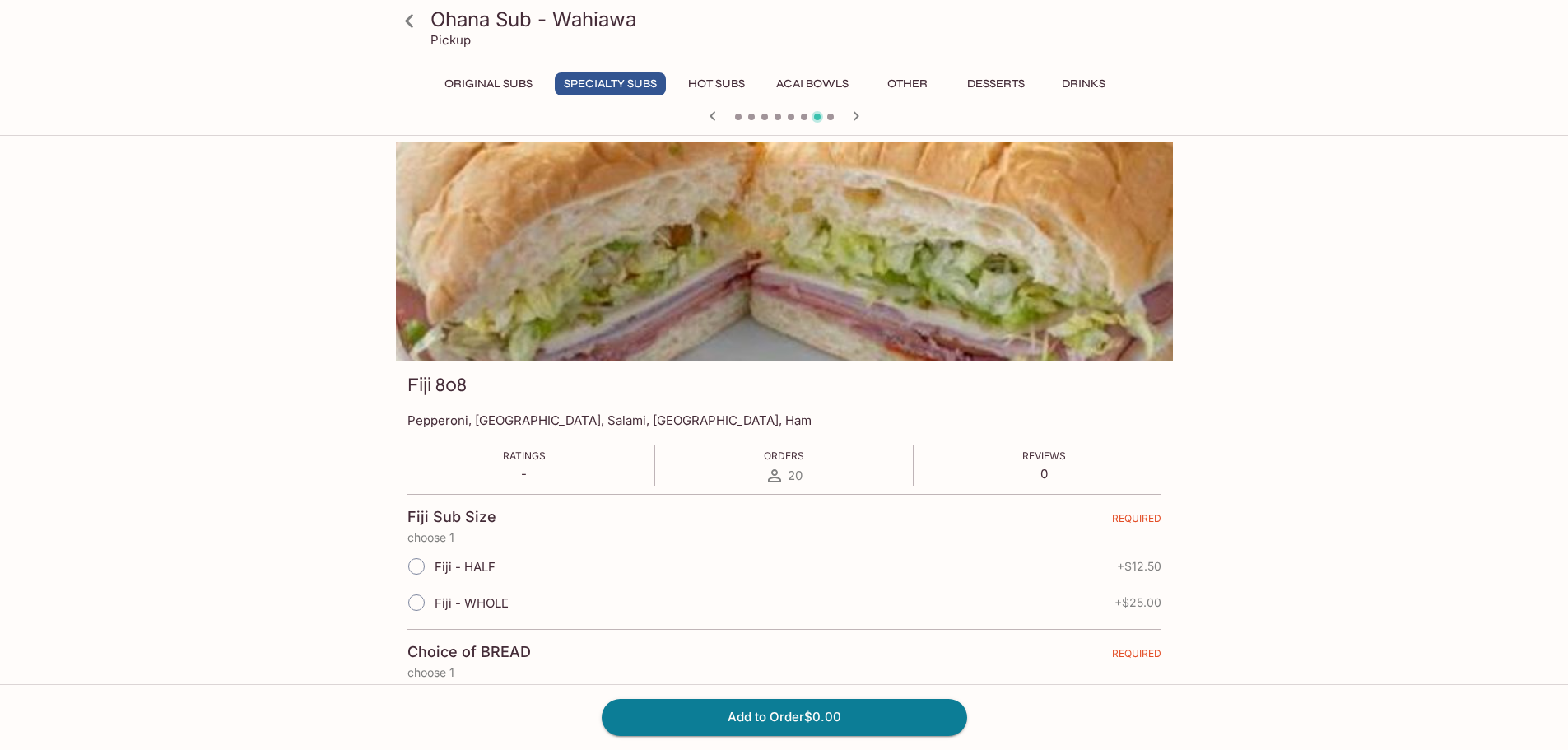
click at [849, 117] on icon "button" at bounding box center [856, 116] width 20 height 20
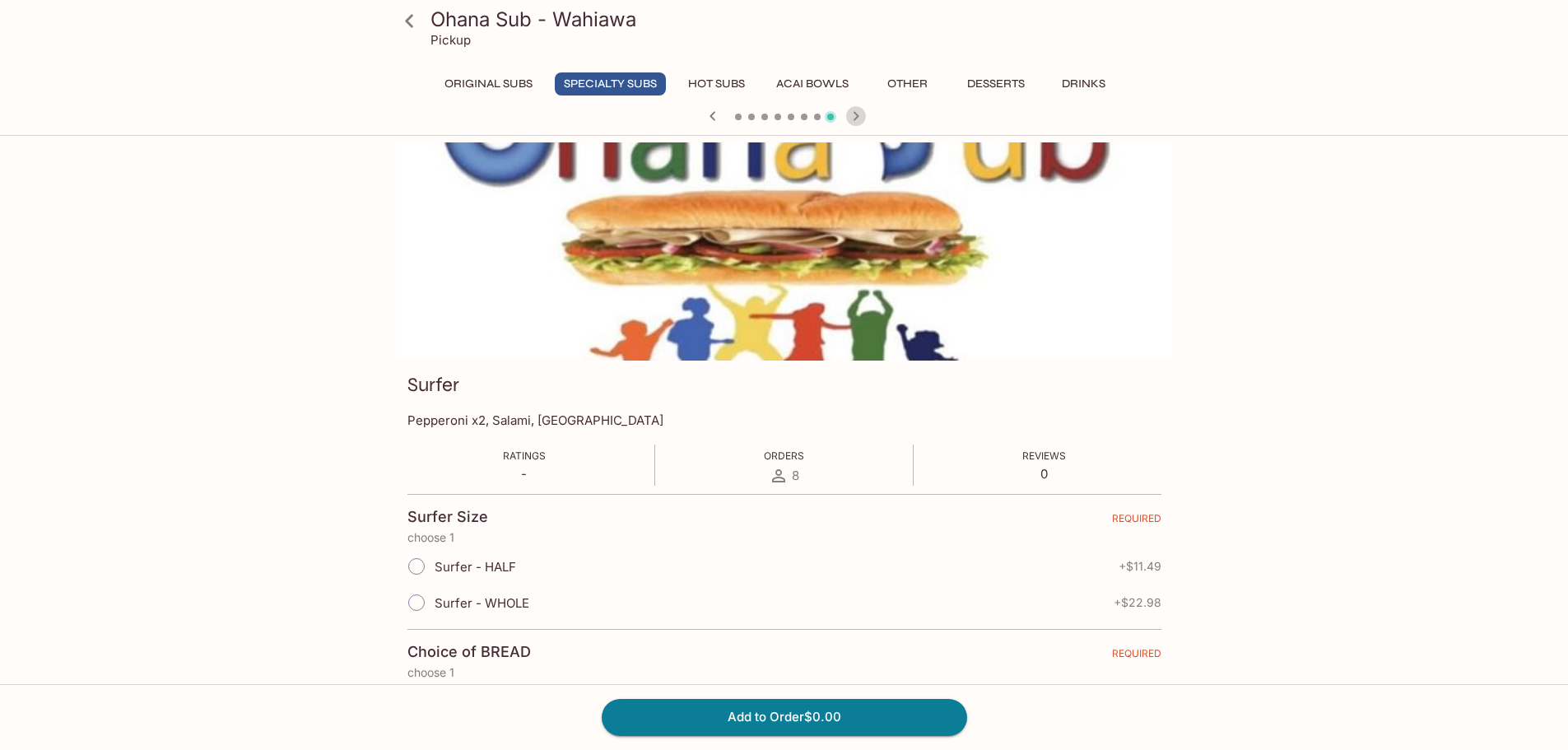
click at [849, 117] on icon "button" at bounding box center [856, 116] width 20 height 20
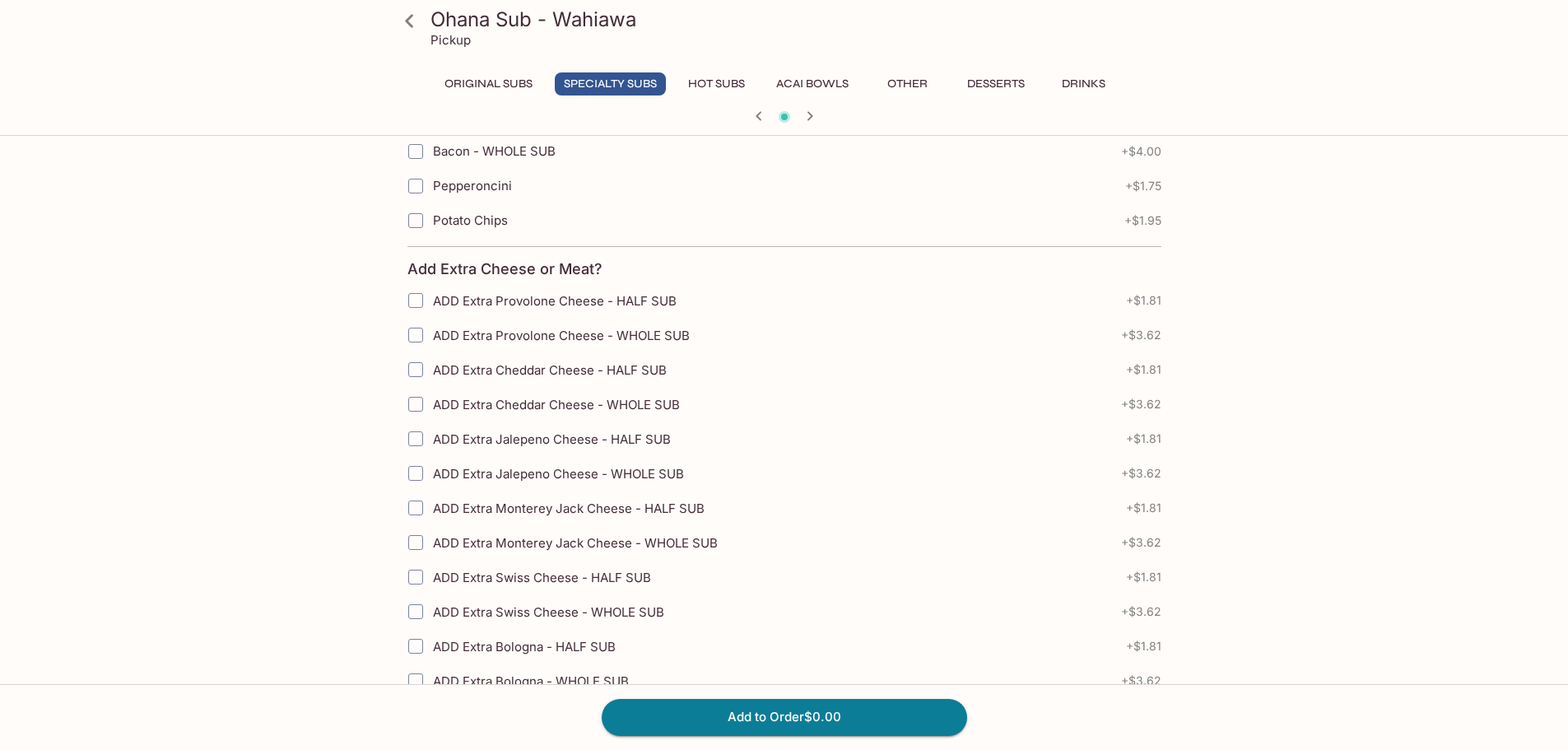
scroll to position [1518, 0]
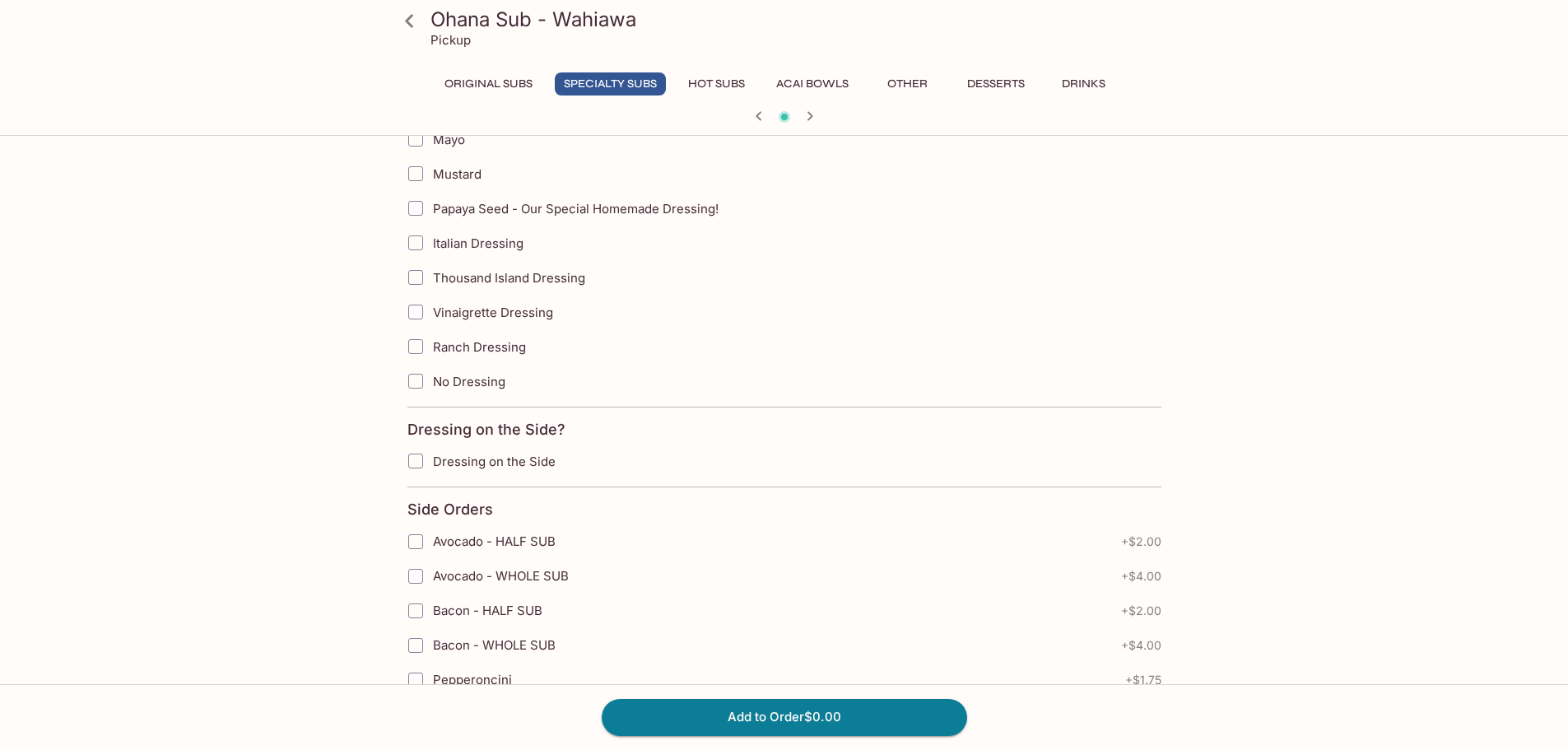
click at [929, 86] on button "Other" at bounding box center [908, 83] width 74 height 23
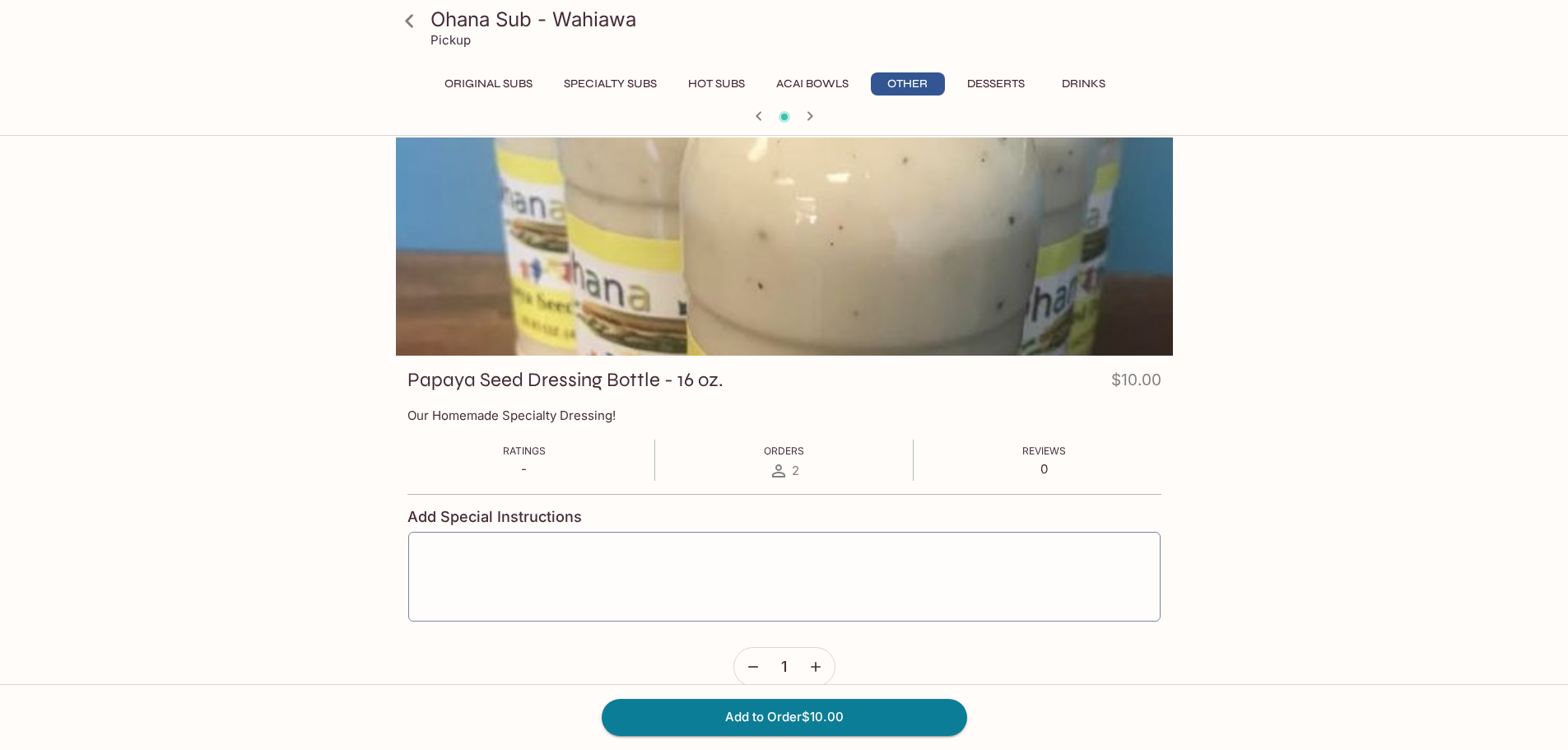
scroll to position [0, 0]
